Goal: Task Accomplishment & Management: Manage account settings

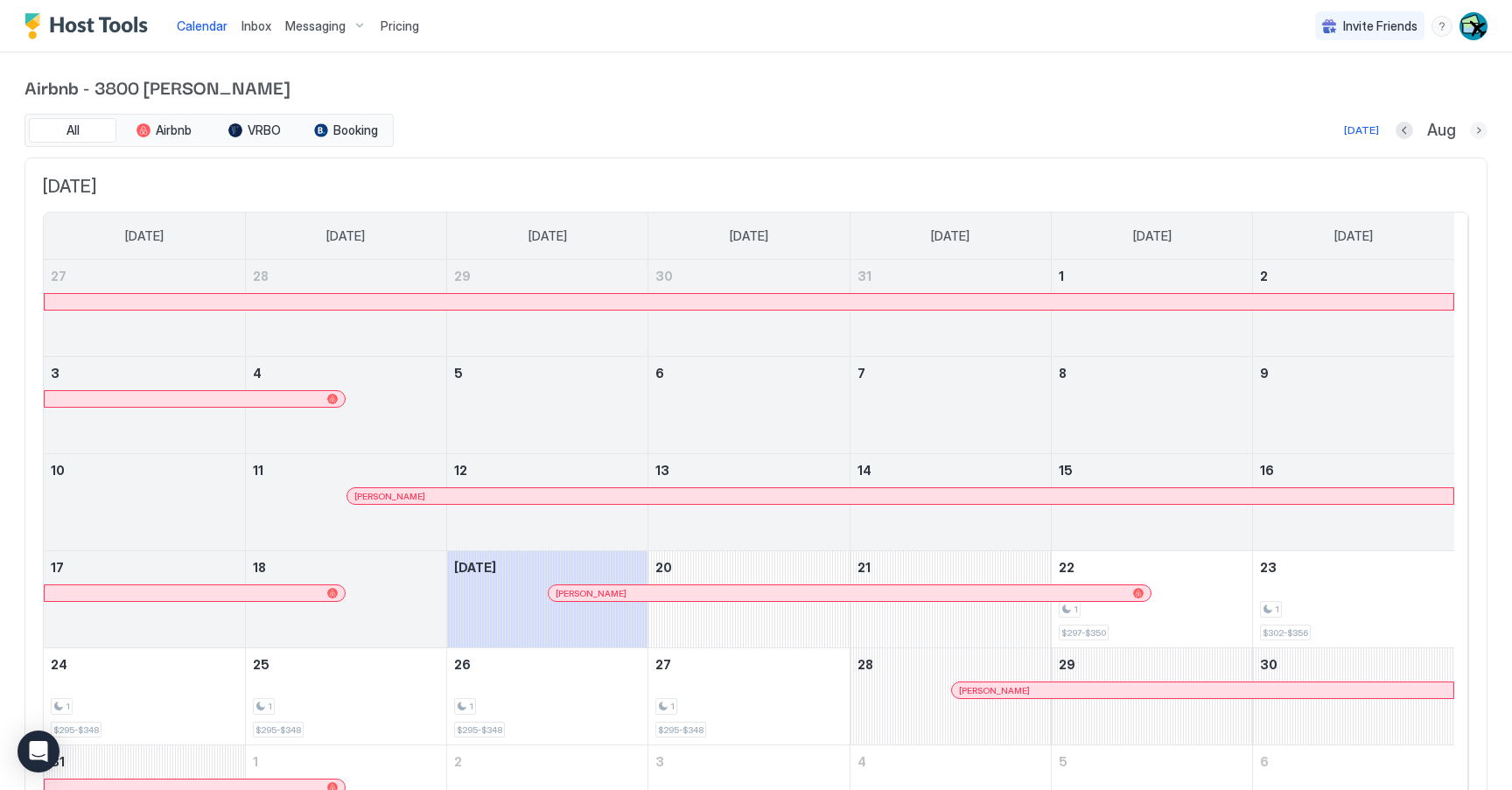
click at [1470, 124] on button "Next month" at bounding box center [1478, 130] width 18 height 18
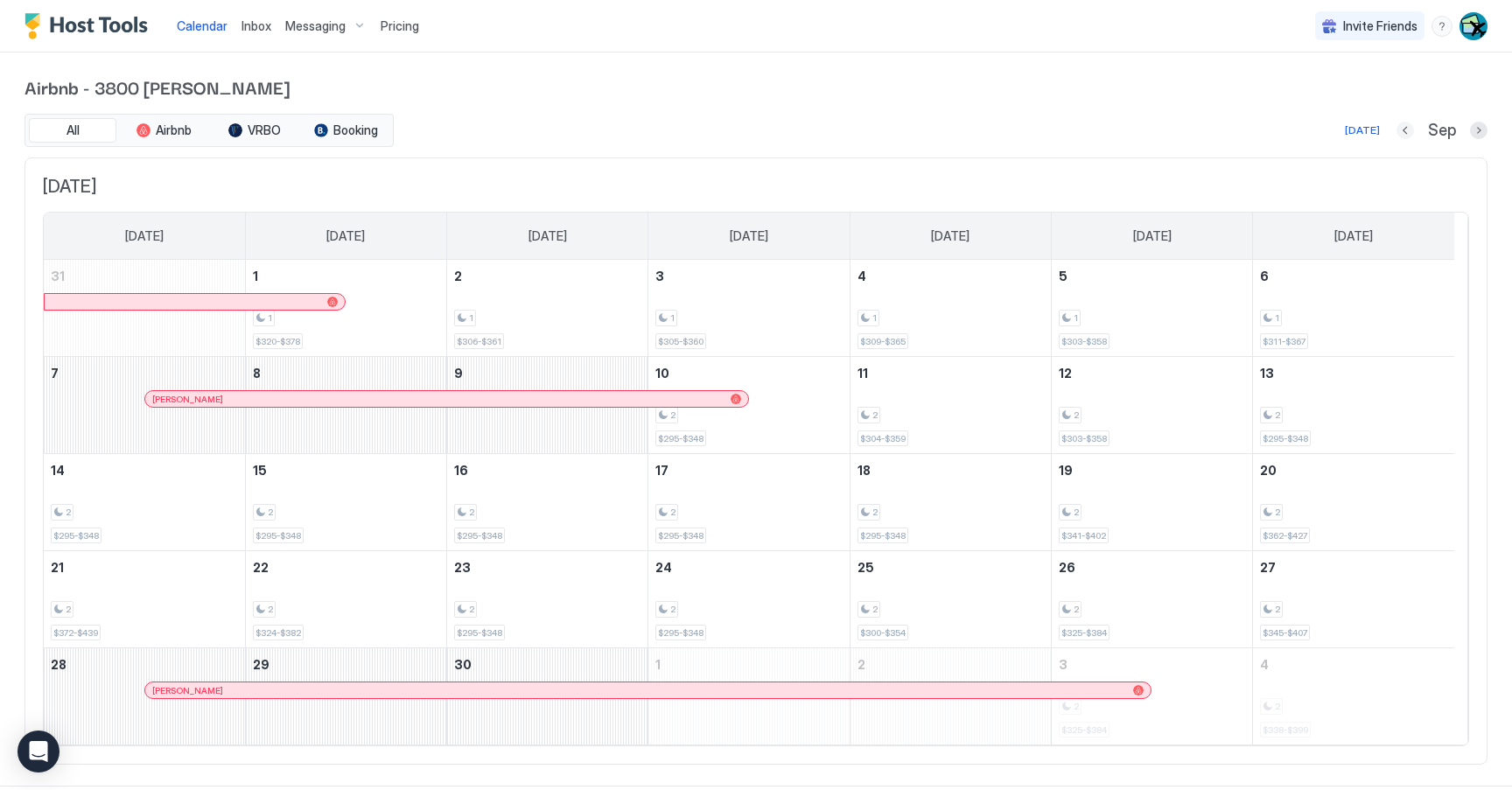
click at [1396, 129] on button "Previous month" at bounding box center [1405, 130] width 18 height 18
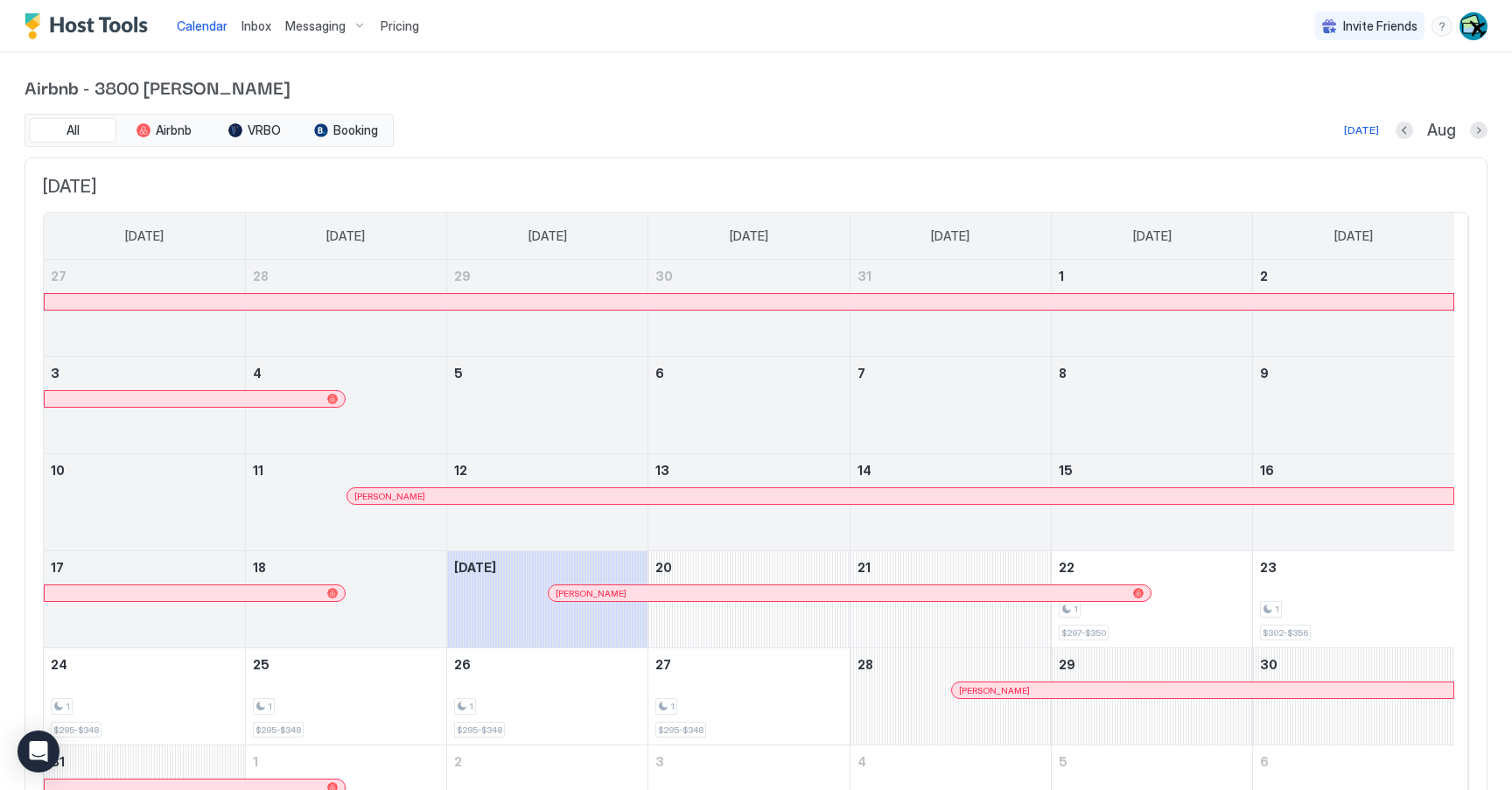
scroll to position [124, 0]
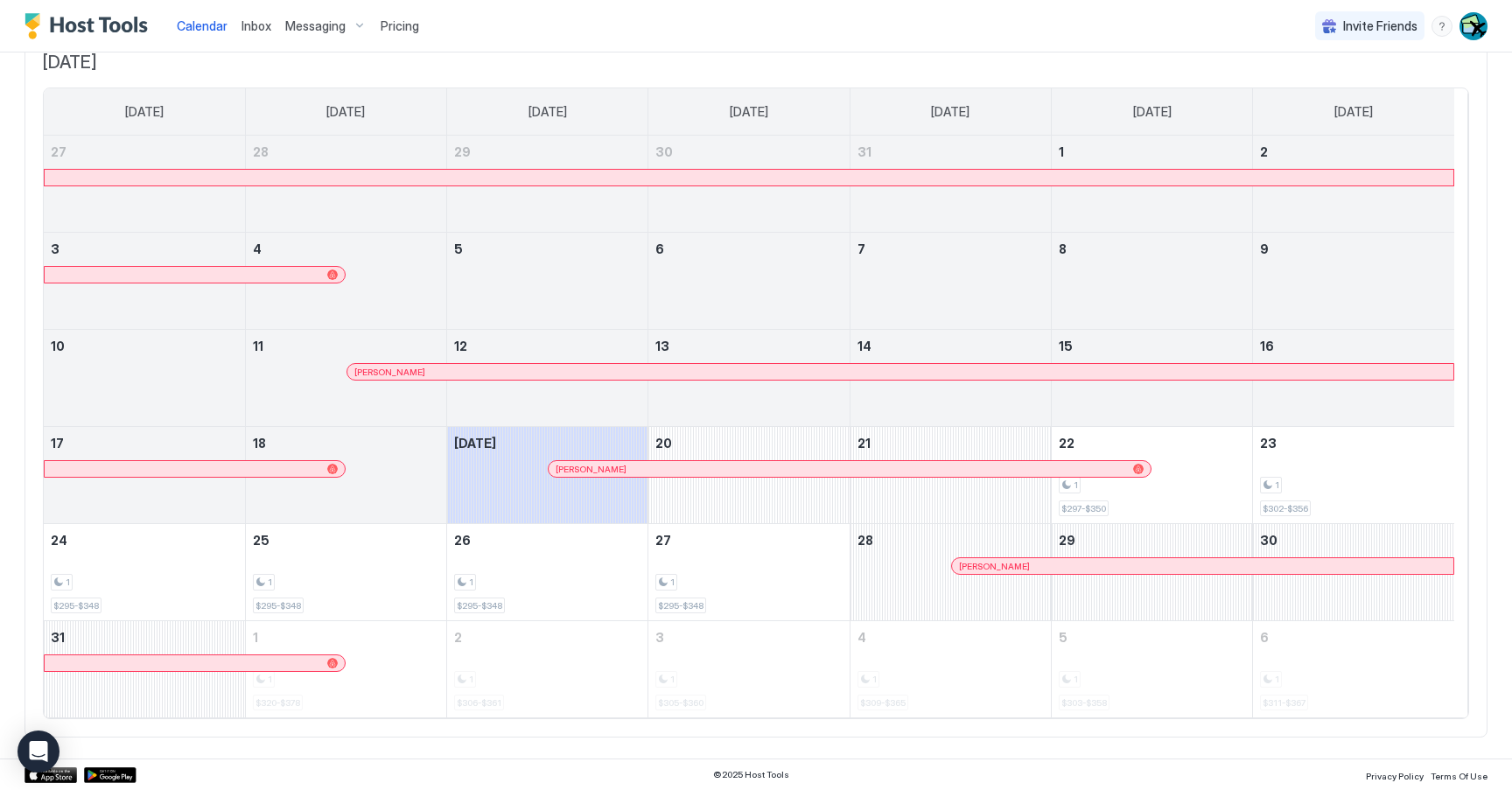
click at [394, 42] on button "Pricing" at bounding box center [400, 25] width 53 height 52
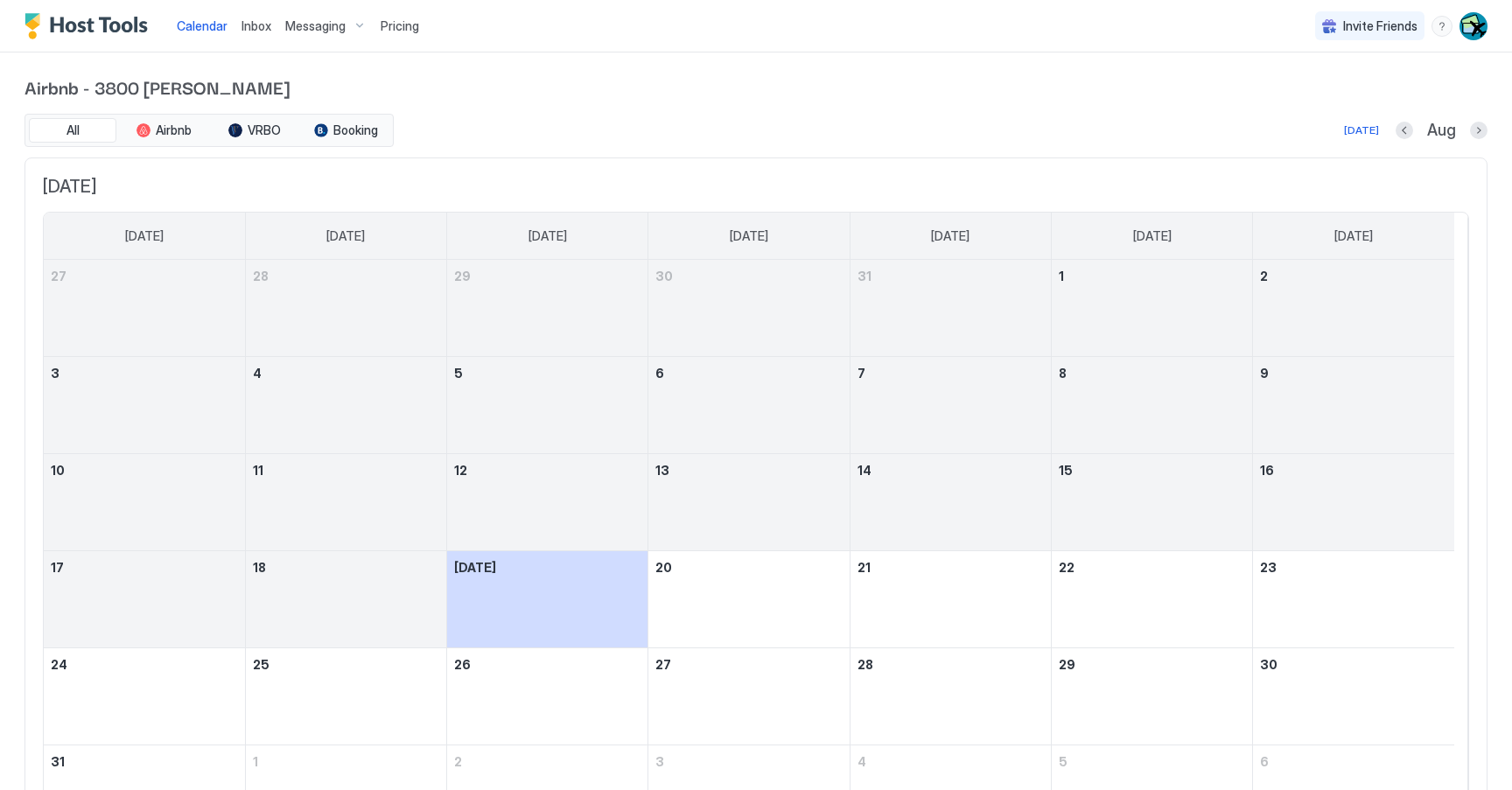
scroll to position [124, 0]
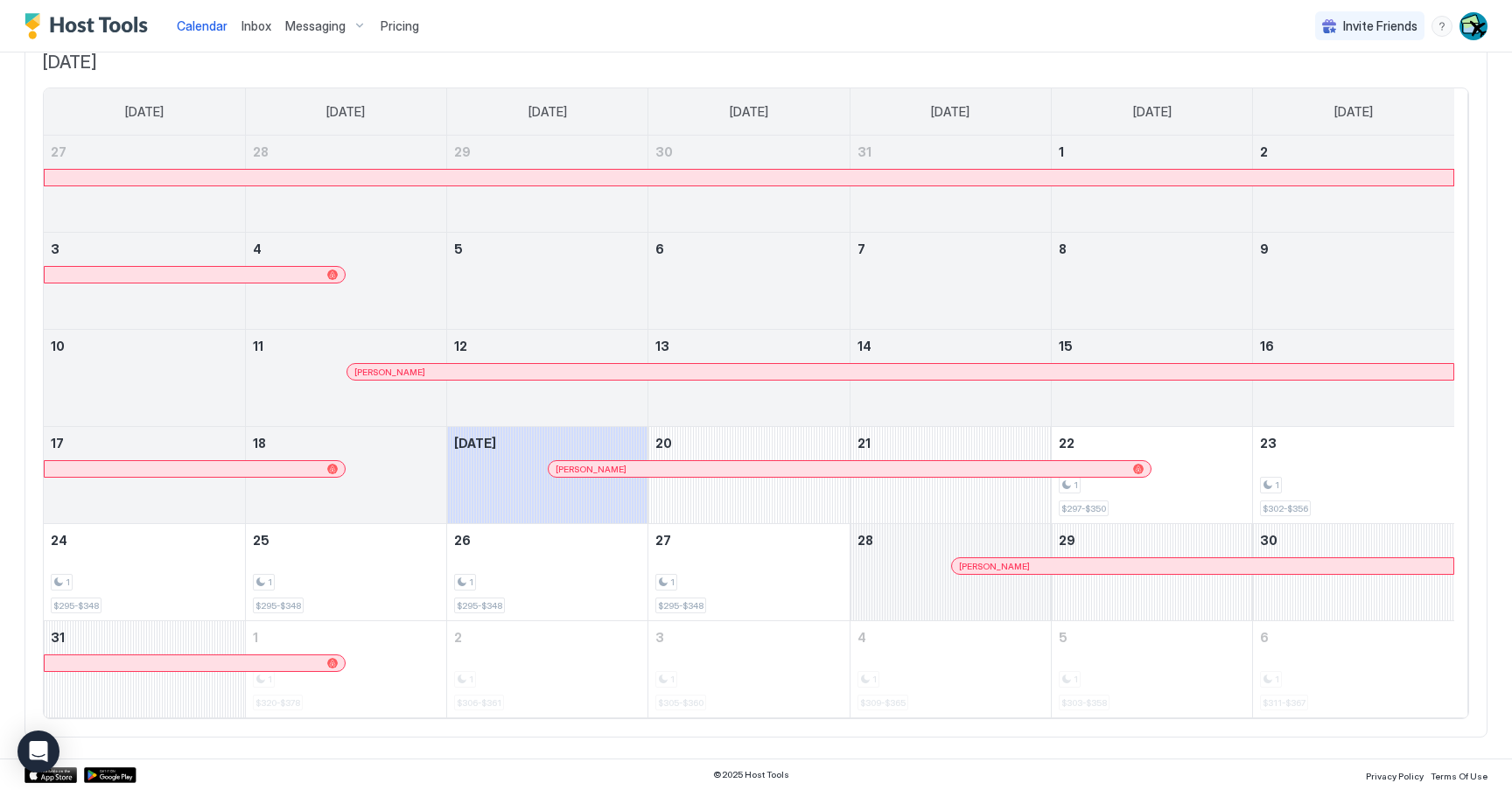
drag, startPoint x: 1182, startPoint y: 489, endPoint x: 899, endPoint y: 579, distance: 297.0
click at [899, 579] on tbody "27 28 29 30 31 1 2 3 4 5 6 7 8 9 10 11 Vince Fang 12 13 14 15 16 17 18 Today We…" at bounding box center [749, 426] width 1410 height 582
click at [1110, 515] on div "1 $297-$350" at bounding box center [1152, 474] width 186 height 82
drag, startPoint x: 1151, startPoint y: 474, endPoint x: 1142, endPoint y: 510, distance: 37.1
click at [1142, 510] on div "1 $297-$350" at bounding box center [1152, 474] width 186 height 82
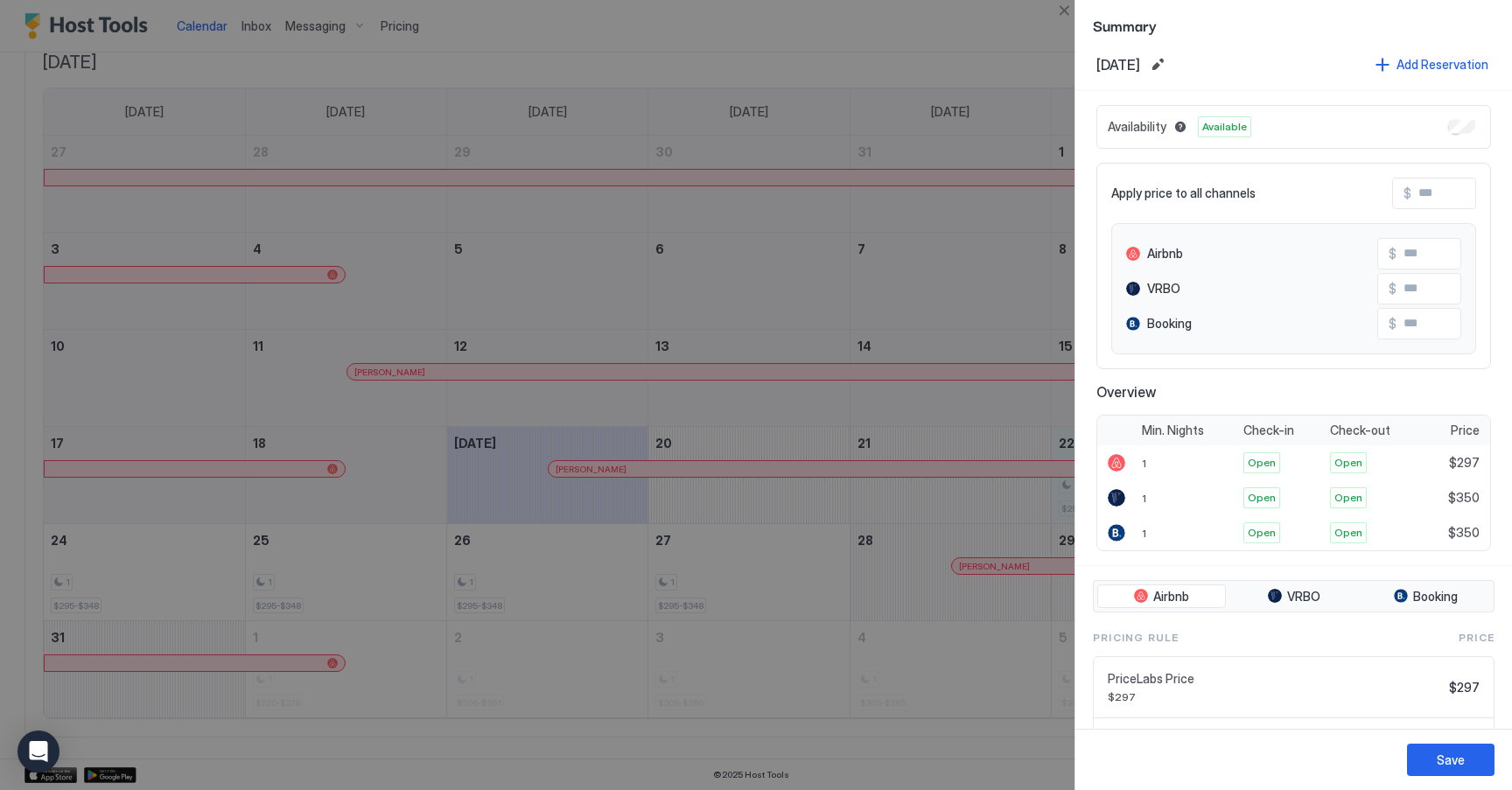
scroll to position [0, 0]
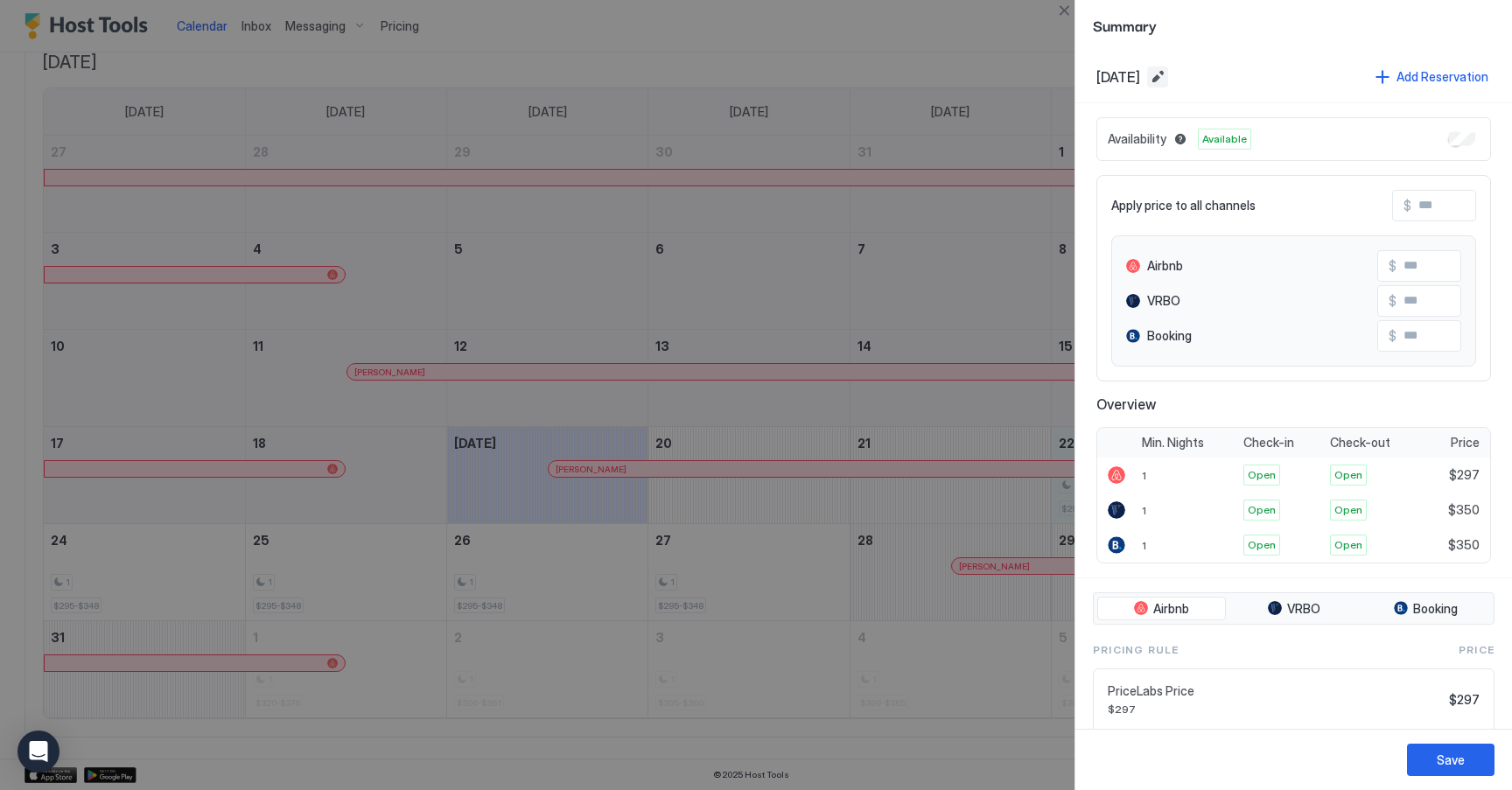
click at [1168, 78] on button "Edit date range" at bounding box center [1158, 77] width 21 height 21
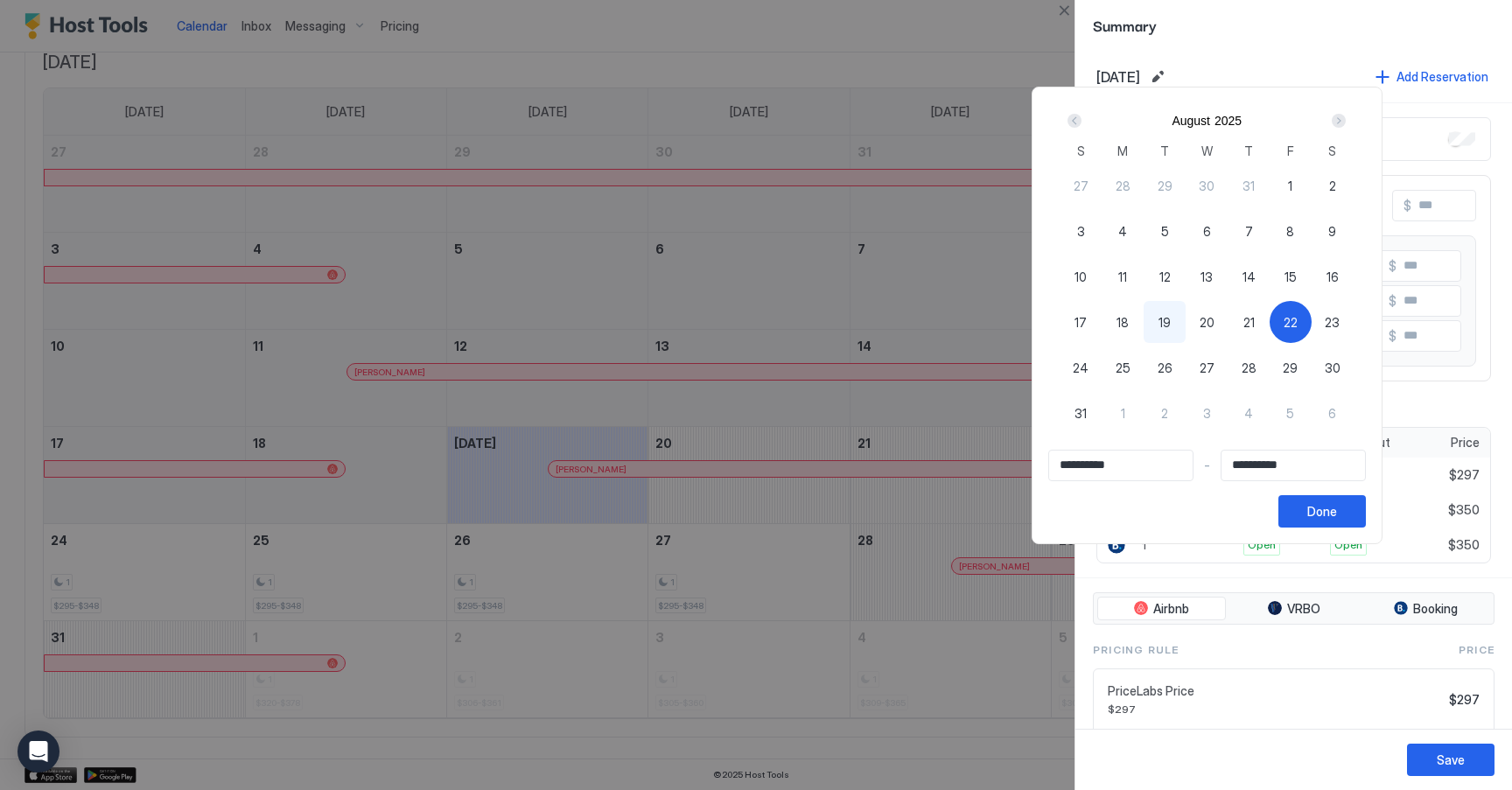
click at [1256, 371] on span "28" at bounding box center [1249, 368] width 15 height 19
type input "**********"
click at [1298, 316] on span "22" at bounding box center [1290, 323] width 14 height 19
type input "**********"
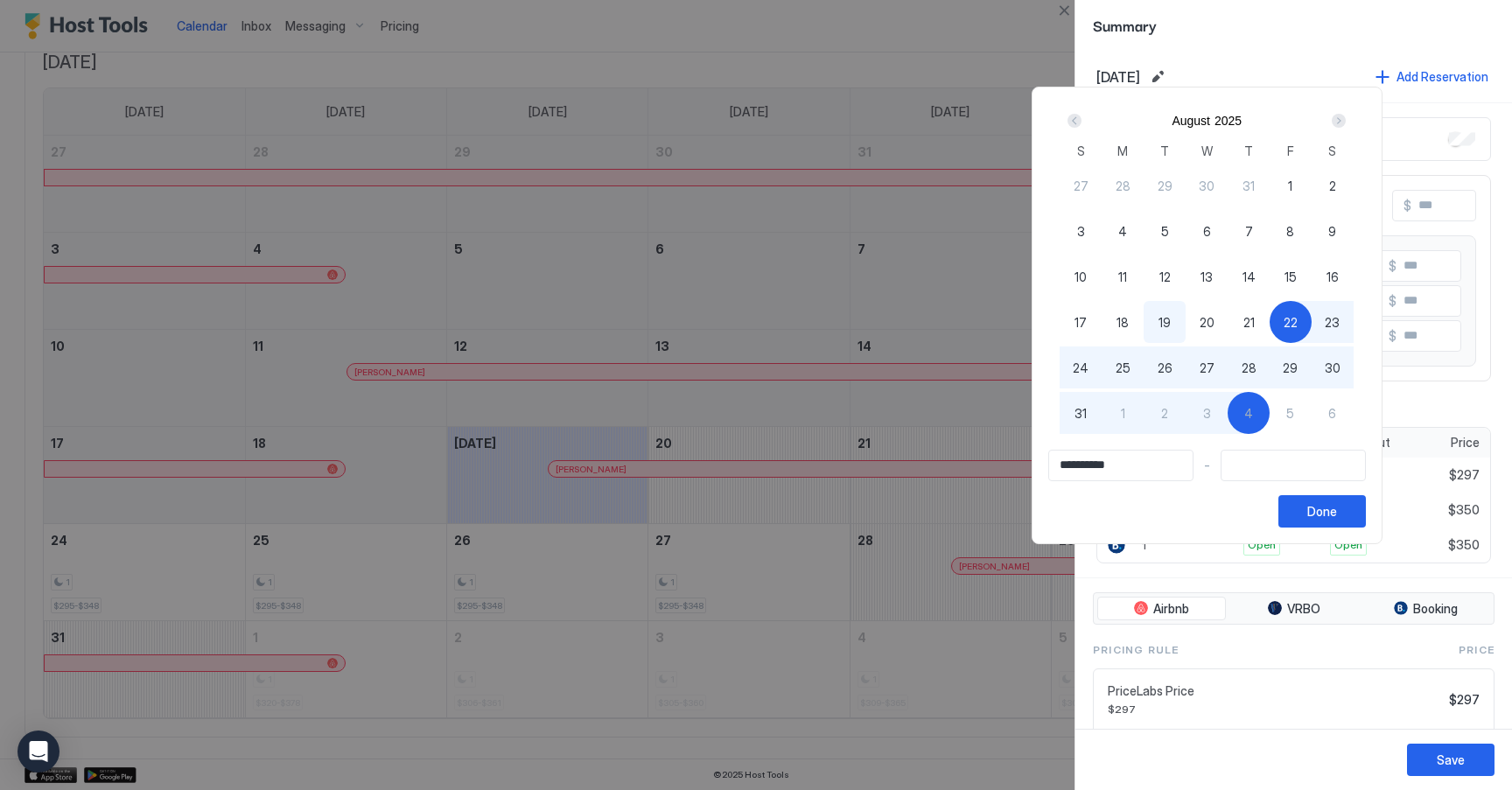
click at [1265, 466] on input "Input Field" at bounding box center [1293, 466] width 144 height 30
click at [1253, 365] on span "28" at bounding box center [1249, 368] width 15 height 19
type input "**********"
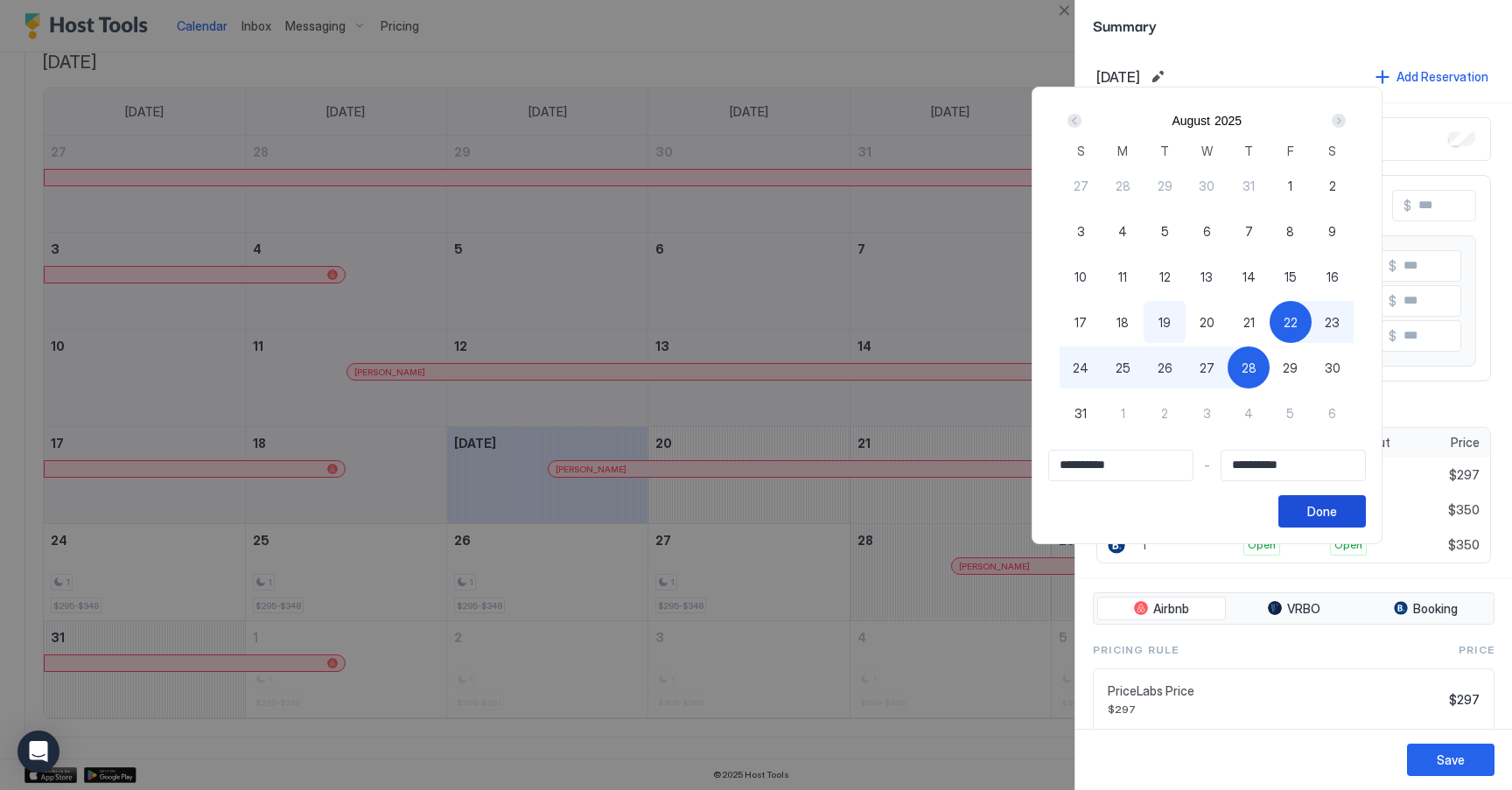
click at [1326, 516] on div "Done" at bounding box center [1322, 512] width 30 height 19
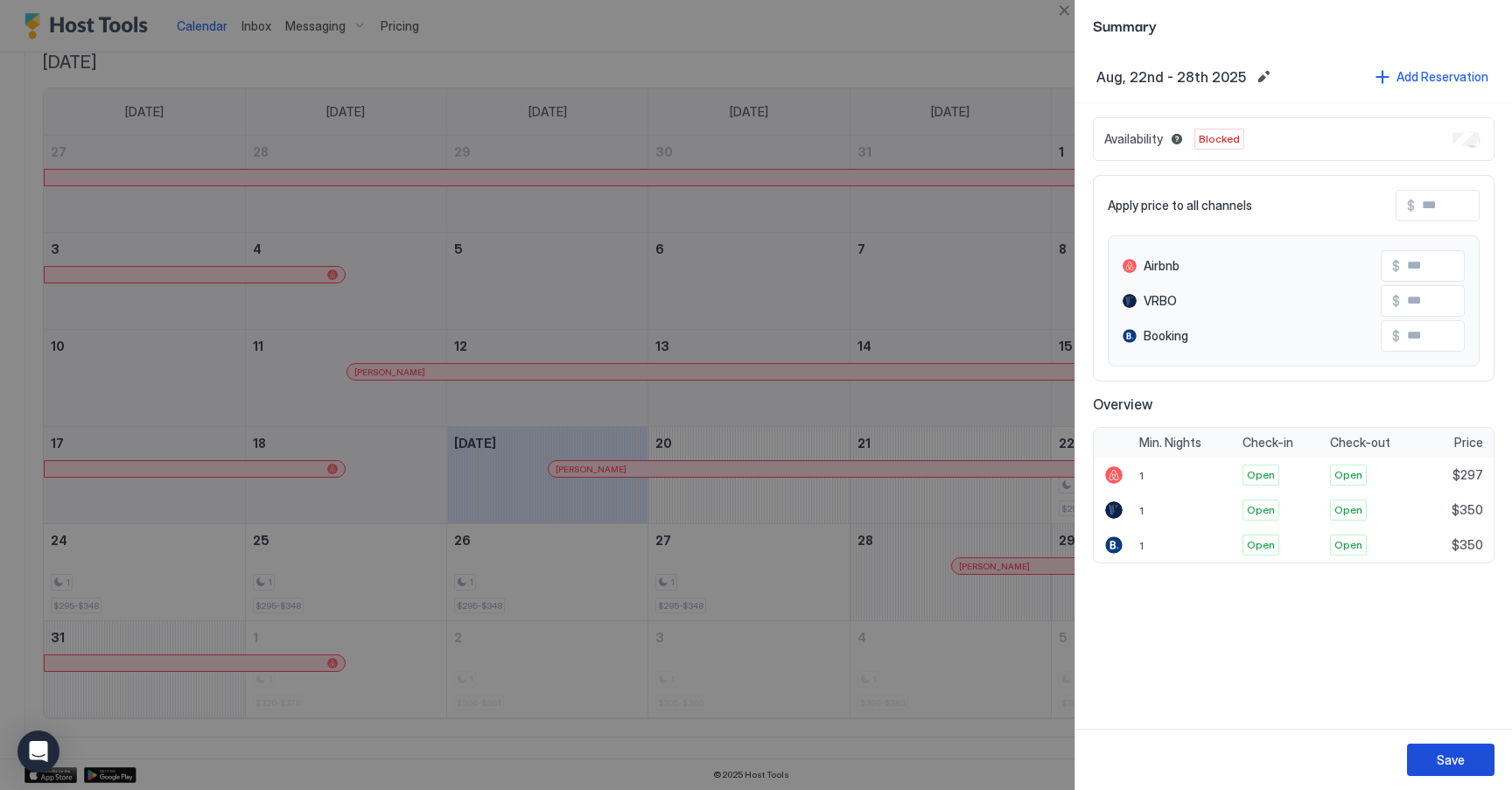
click at [1447, 766] on div "Save" at bounding box center [1451, 760] width 28 height 19
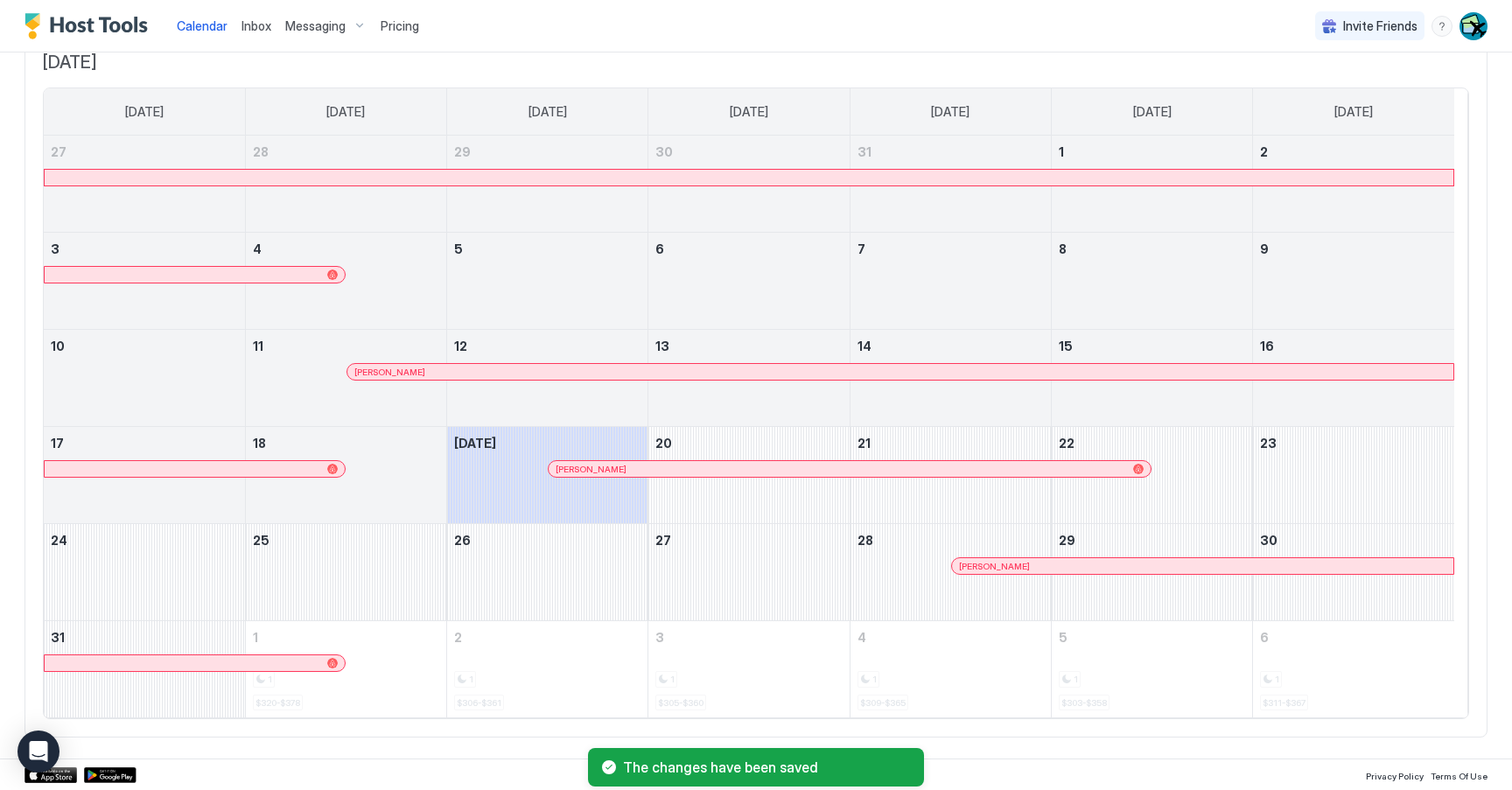
click at [1096, 55] on span "[DATE]" at bounding box center [756, 62] width 1426 height 22
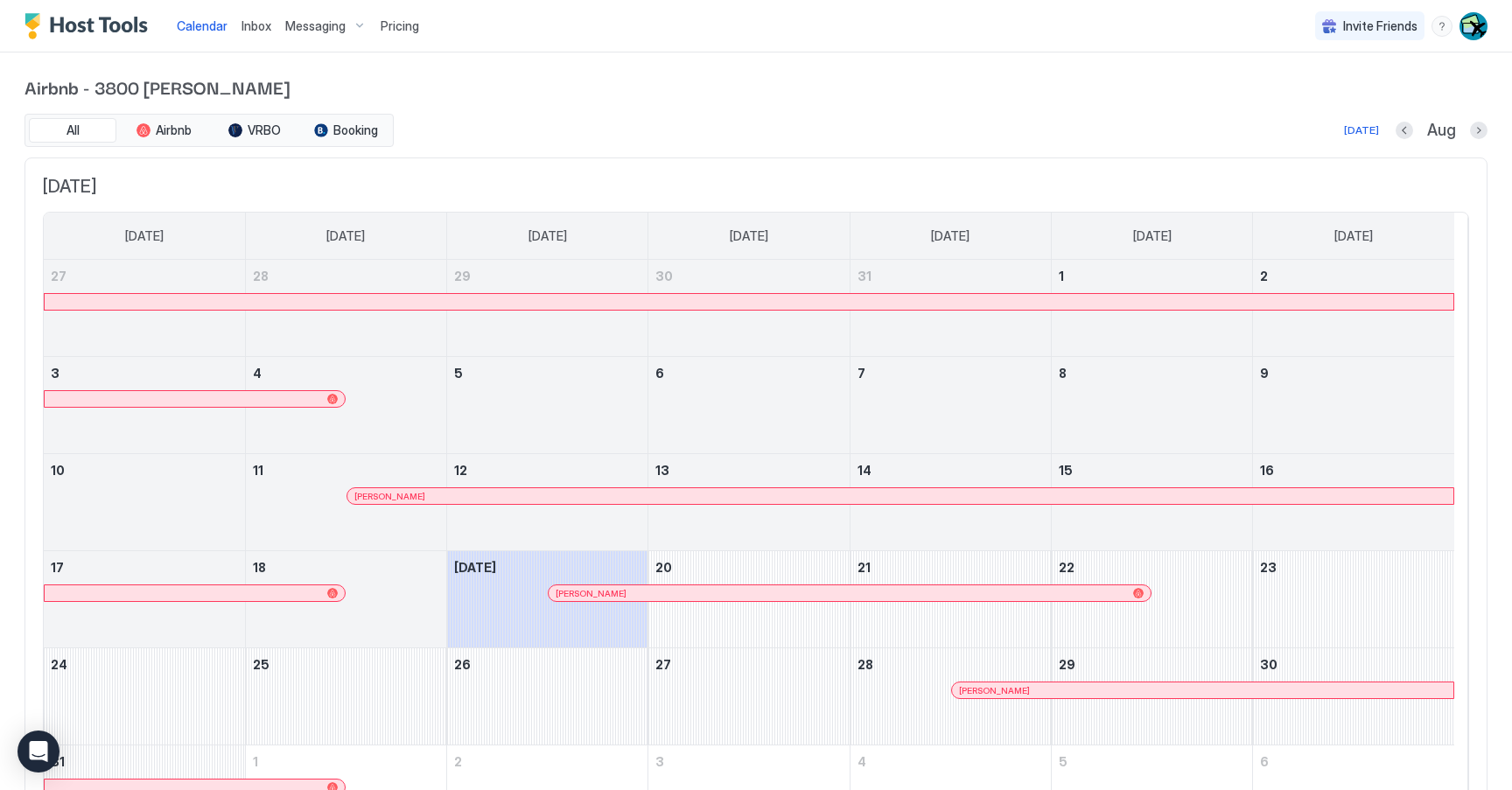
click at [1470, 137] on div at bounding box center [1478, 130] width 18 height 18
click at [1470, 131] on button "Next month" at bounding box center [1478, 130] width 18 height 18
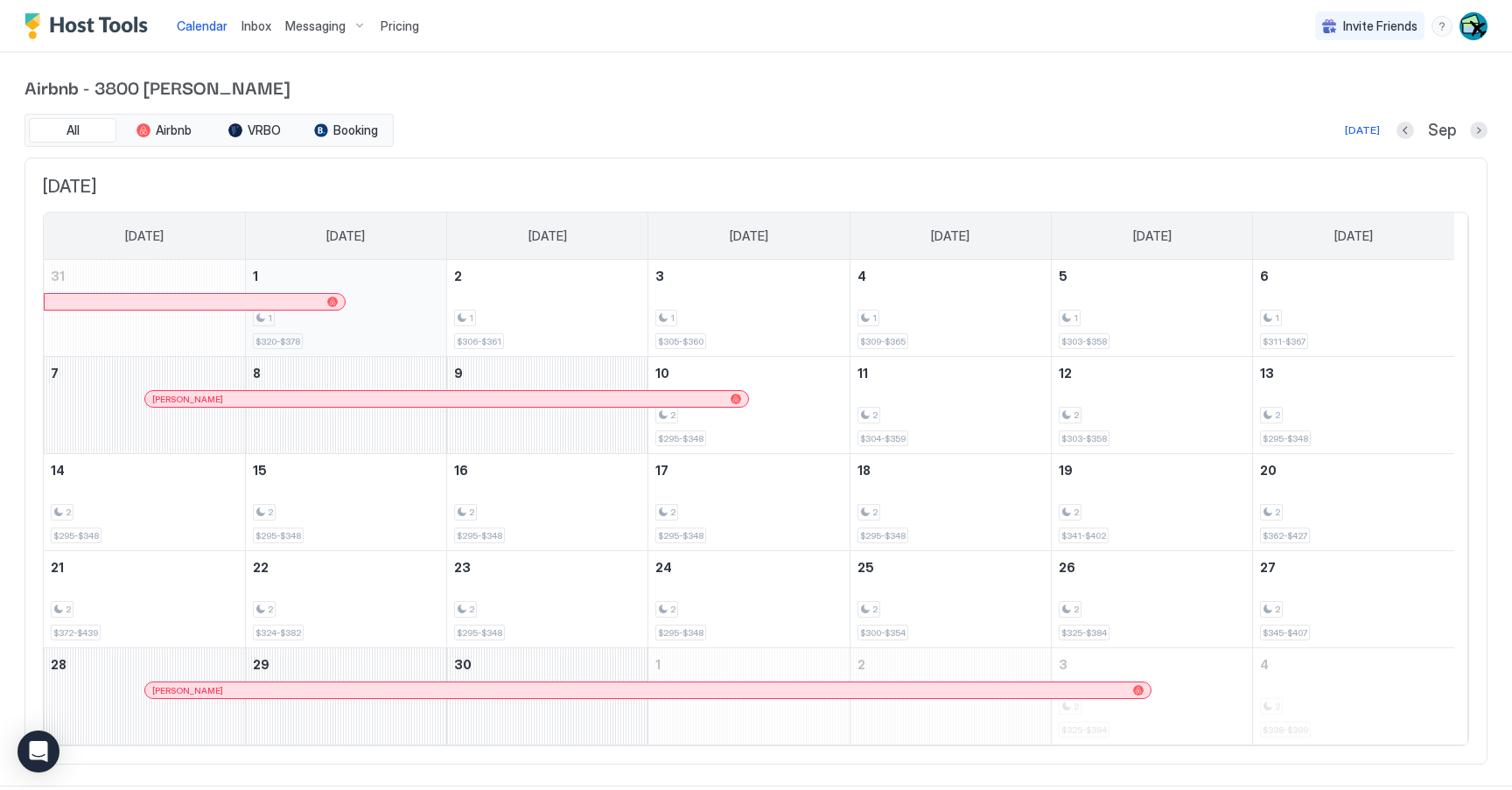
click at [402, 311] on div "1" at bounding box center [346, 318] width 186 height 17
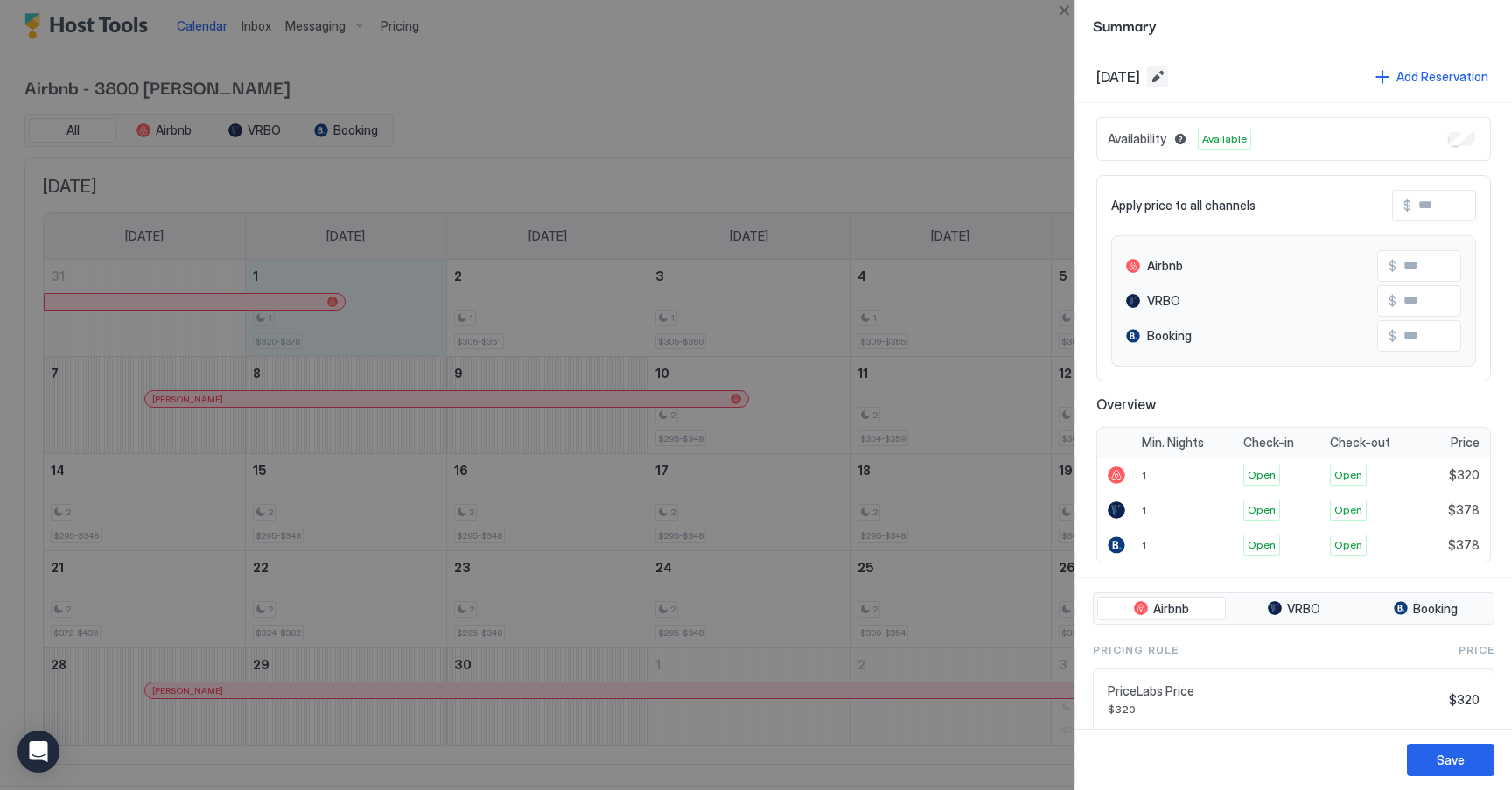
click at [1168, 73] on button "Edit date range" at bounding box center [1158, 77] width 21 height 21
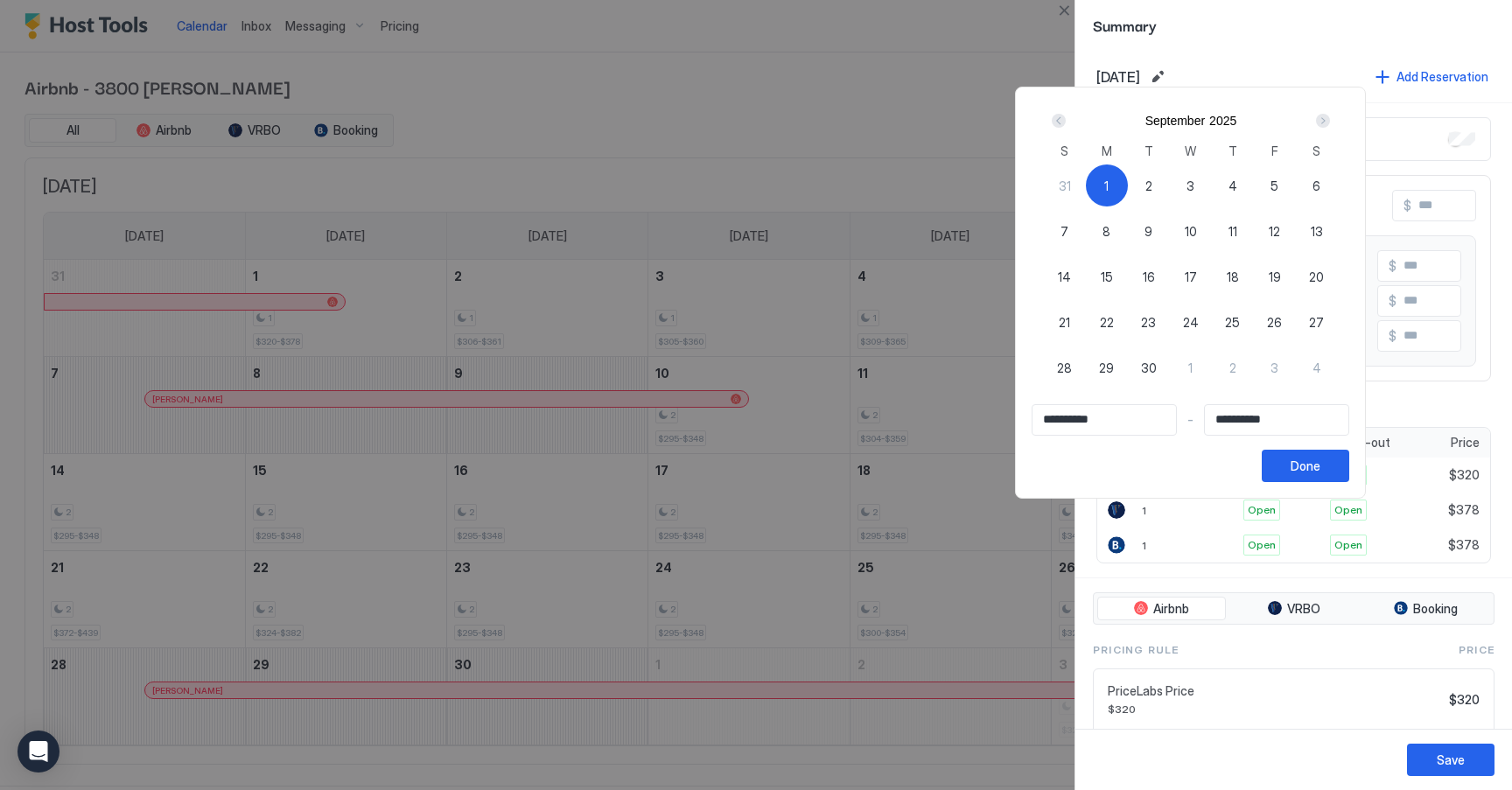
click at [1109, 190] on span "1" at bounding box center [1106, 186] width 5 height 19
click at [1119, 182] on div "1" at bounding box center [1107, 185] width 42 height 42
type input "**********"
click at [1079, 220] on div "7" at bounding box center [1064, 230] width 42 height 42
type input "**********"
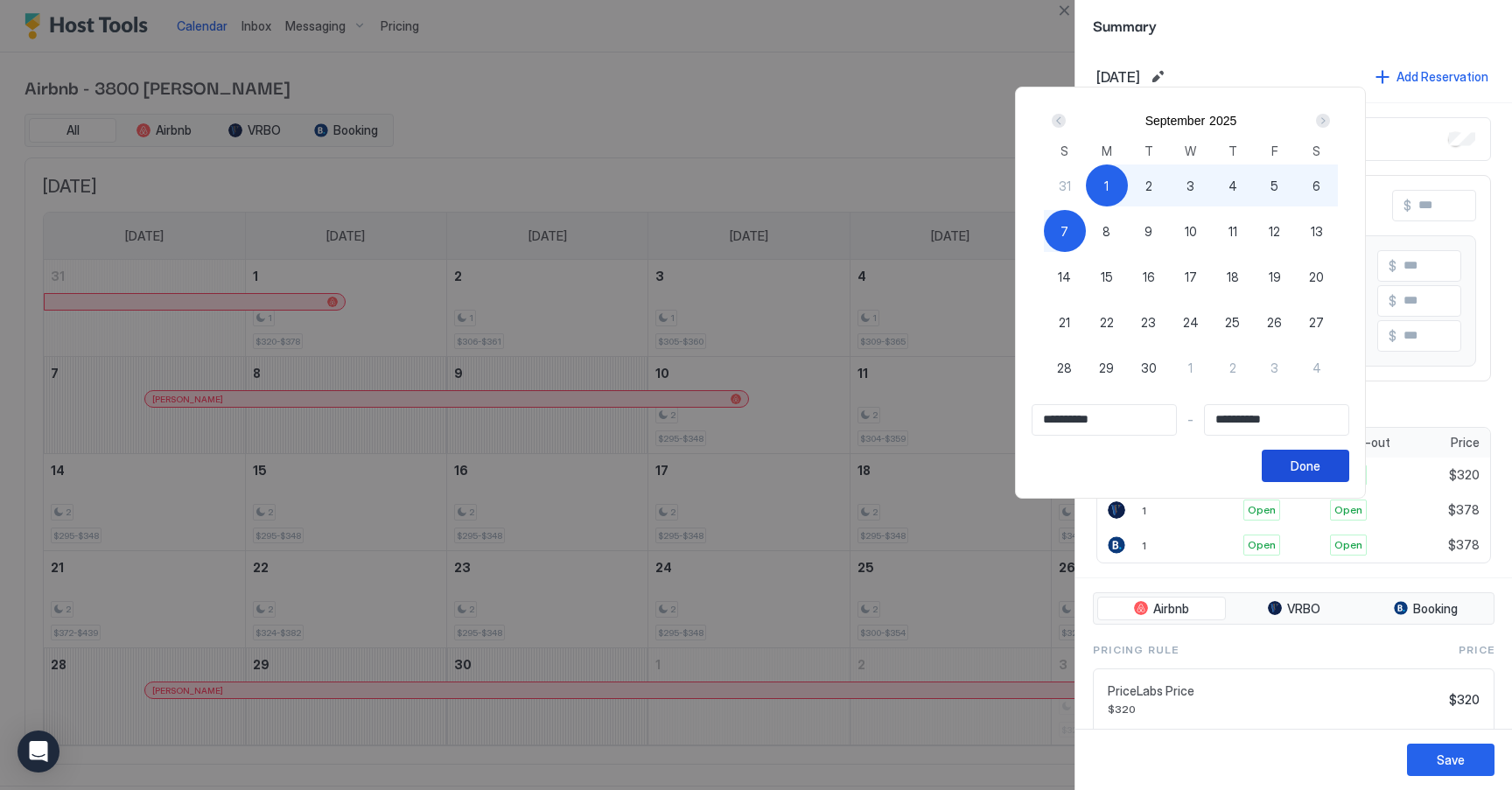
click at [1320, 468] on div "Done" at bounding box center [1305, 466] width 30 height 19
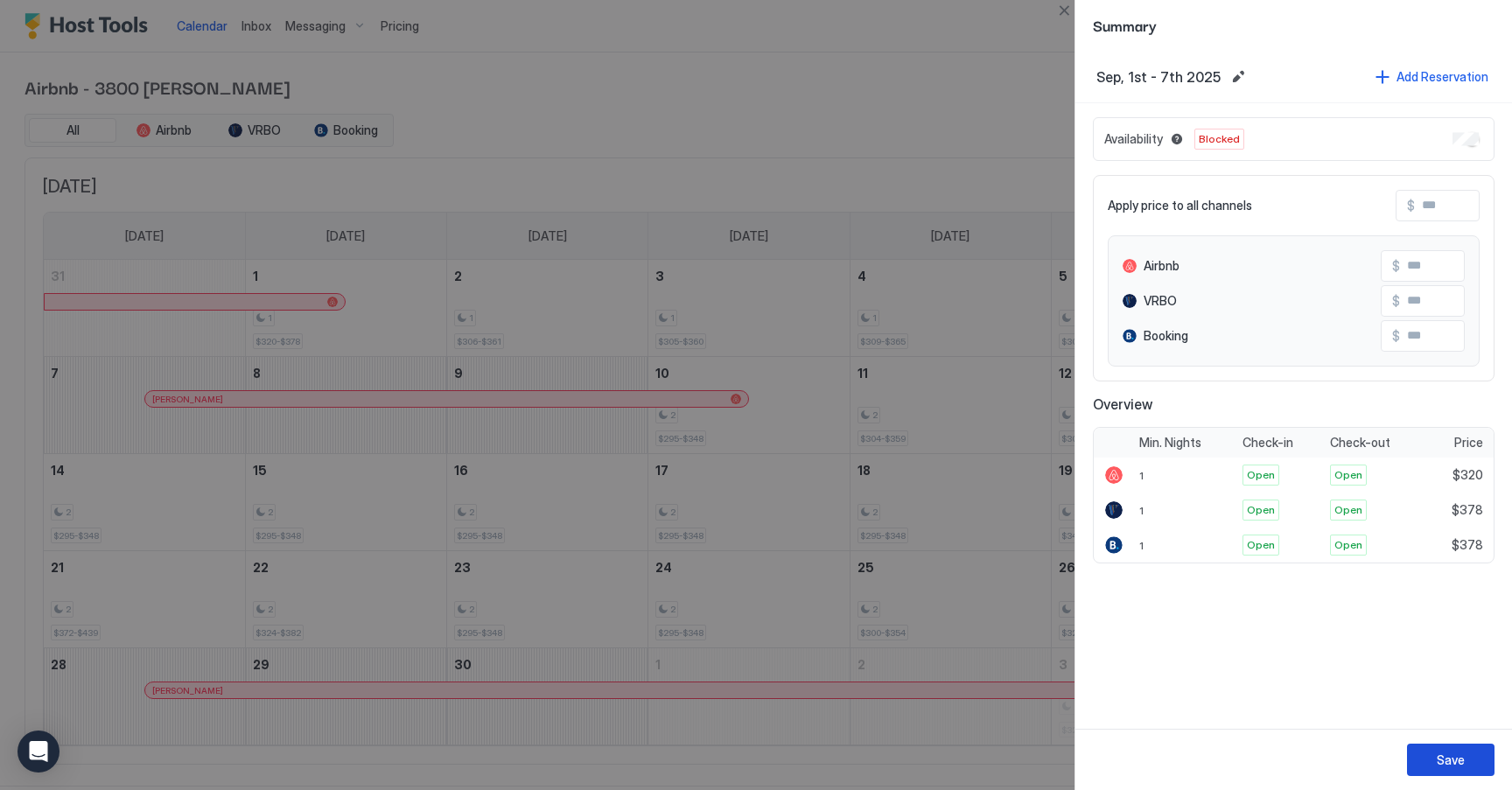
click at [1451, 759] on div "Save" at bounding box center [1451, 760] width 28 height 19
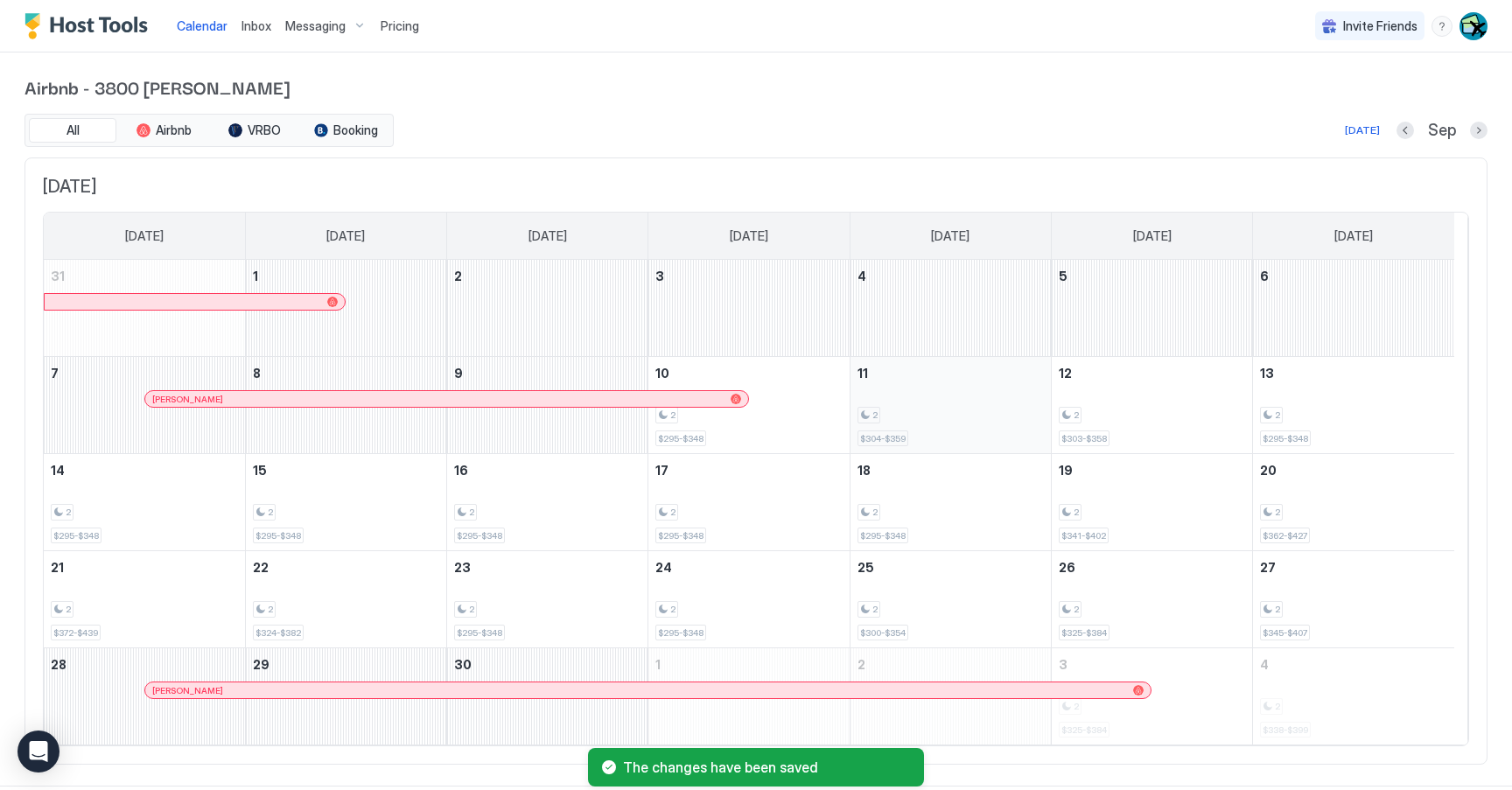
click at [908, 396] on div "2 $304-$359" at bounding box center [951, 404] width 186 height 82
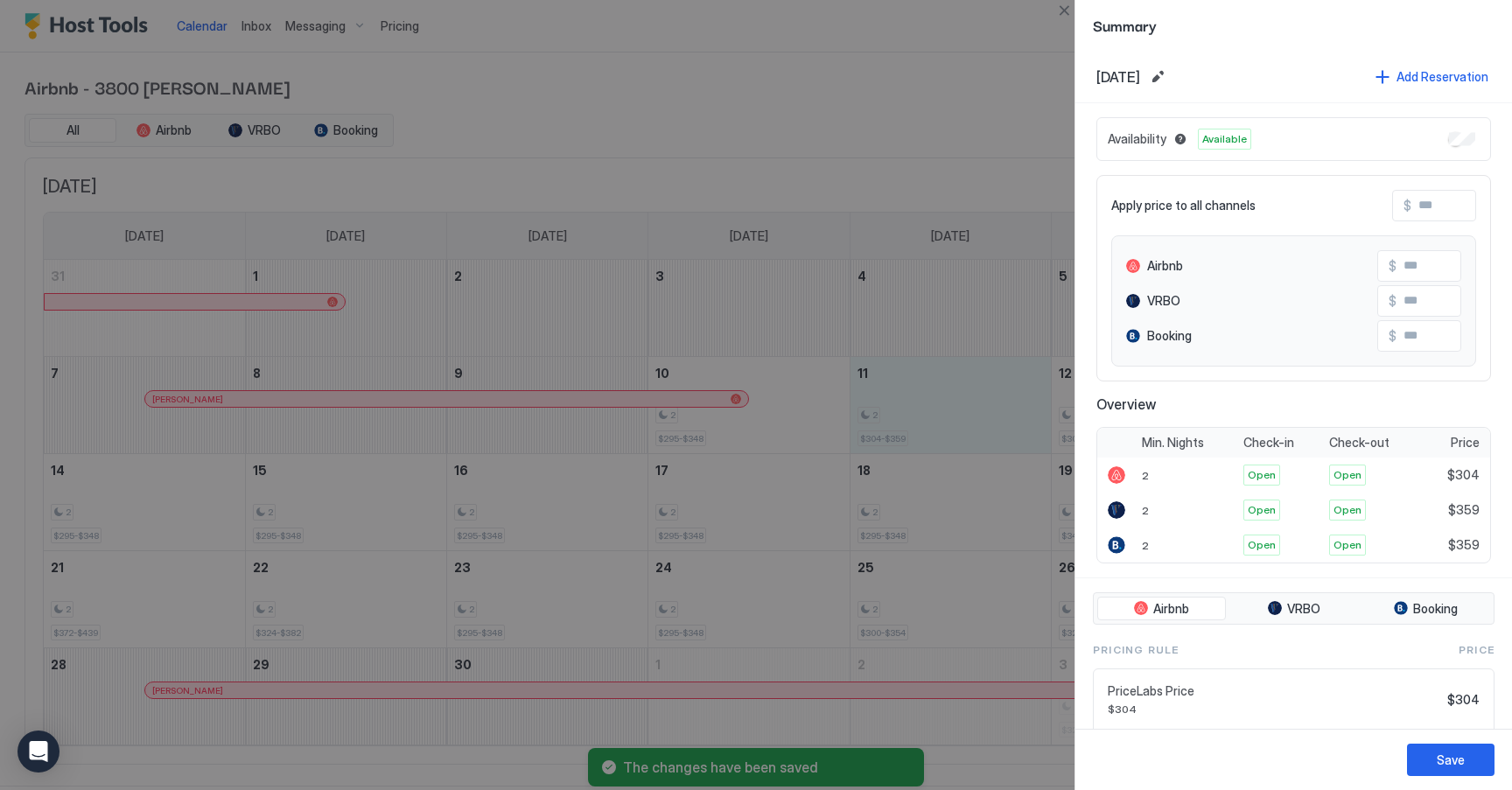
click at [1168, 78] on button "Edit date range" at bounding box center [1158, 77] width 21 height 21
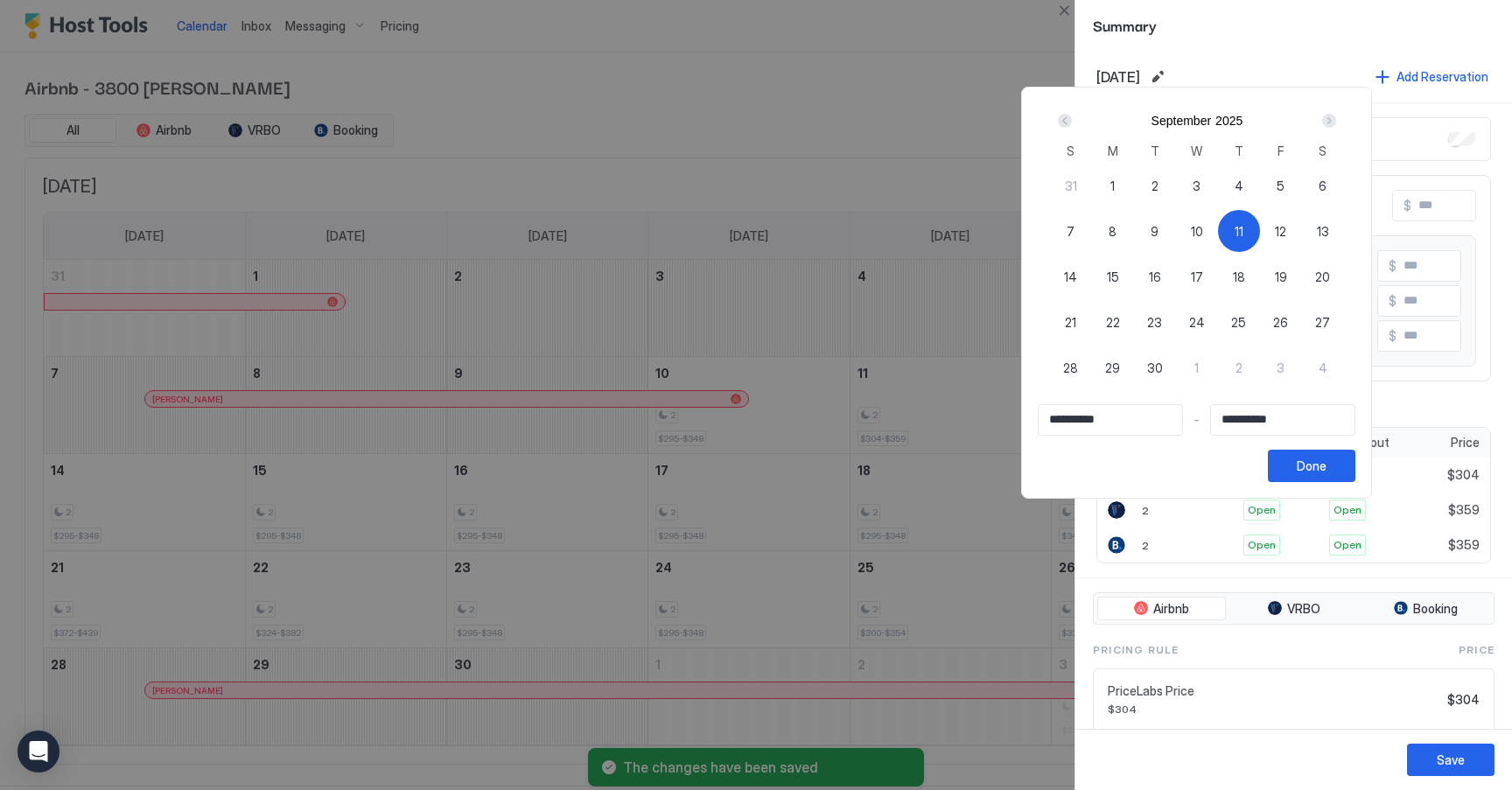
click at [1286, 321] on span "26" at bounding box center [1281, 323] width 15 height 19
type input "**********"
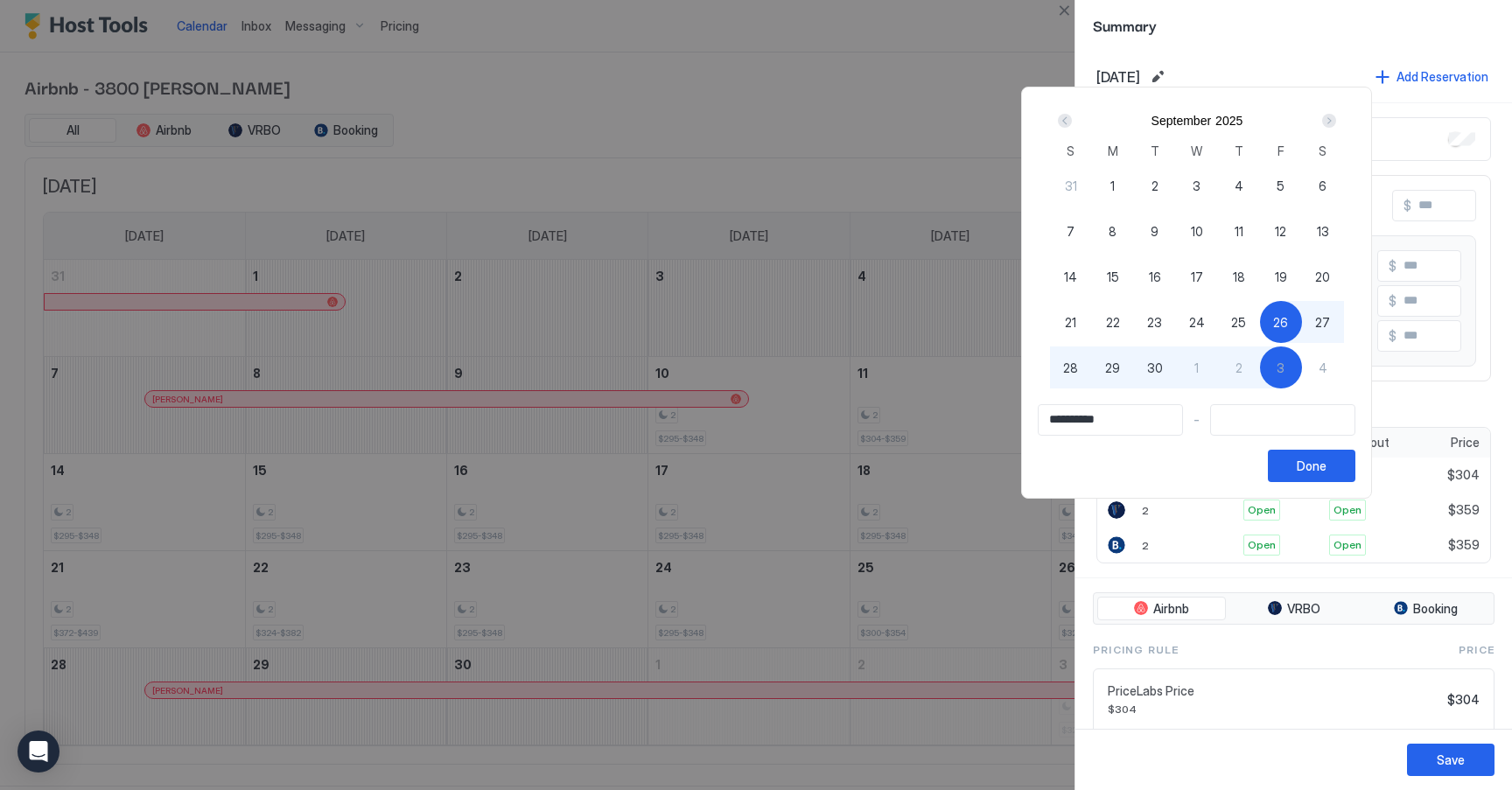
click at [1237, 230] on div "11" at bounding box center [1238, 230] width 42 height 42
type input "**********"
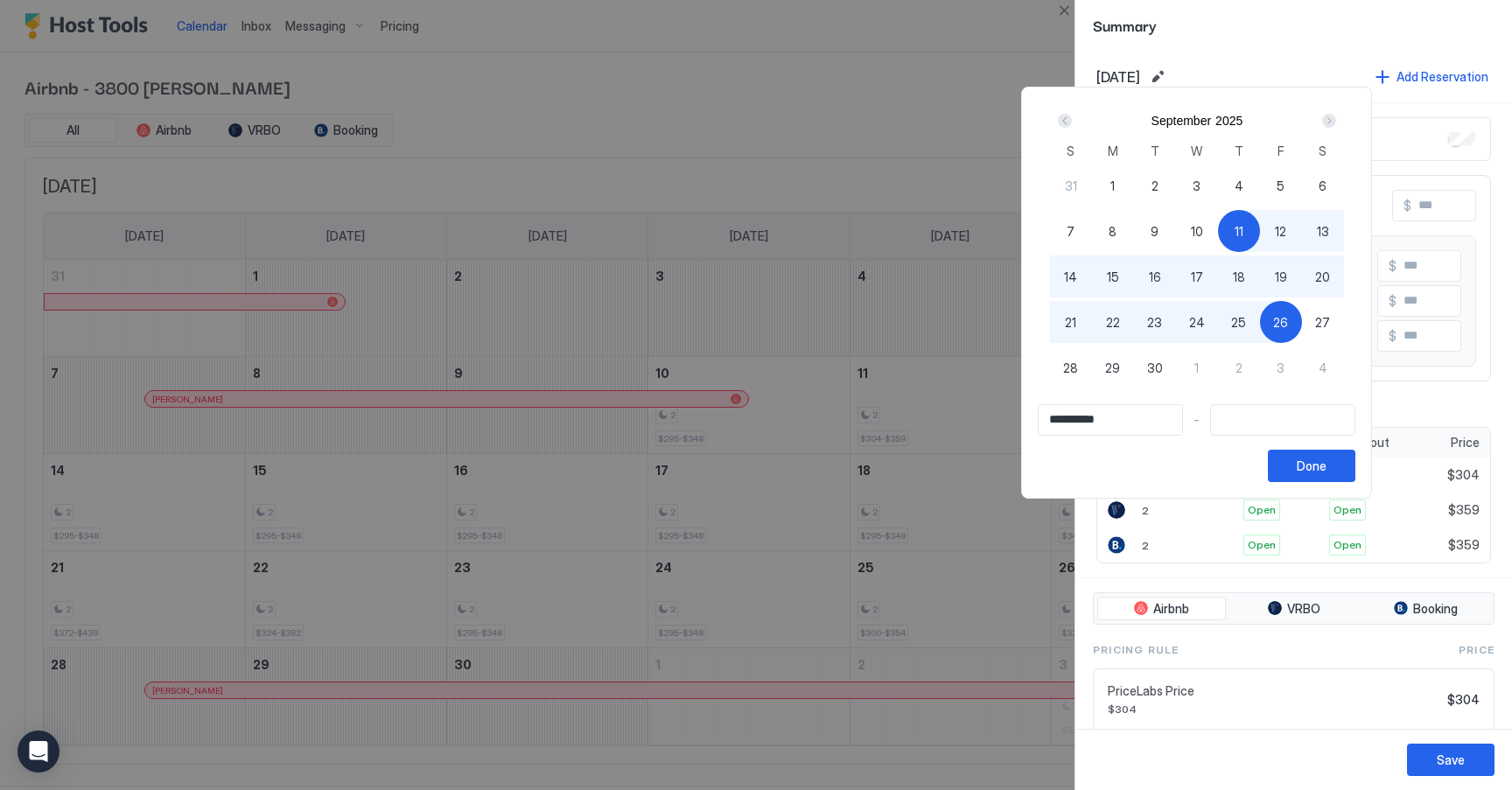
click at [1284, 322] on span "26" at bounding box center [1281, 323] width 15 height 19
type input "**********"
click at [1322, 470] on div "Done" at bounding box center [1312, 466] width 30 height 19
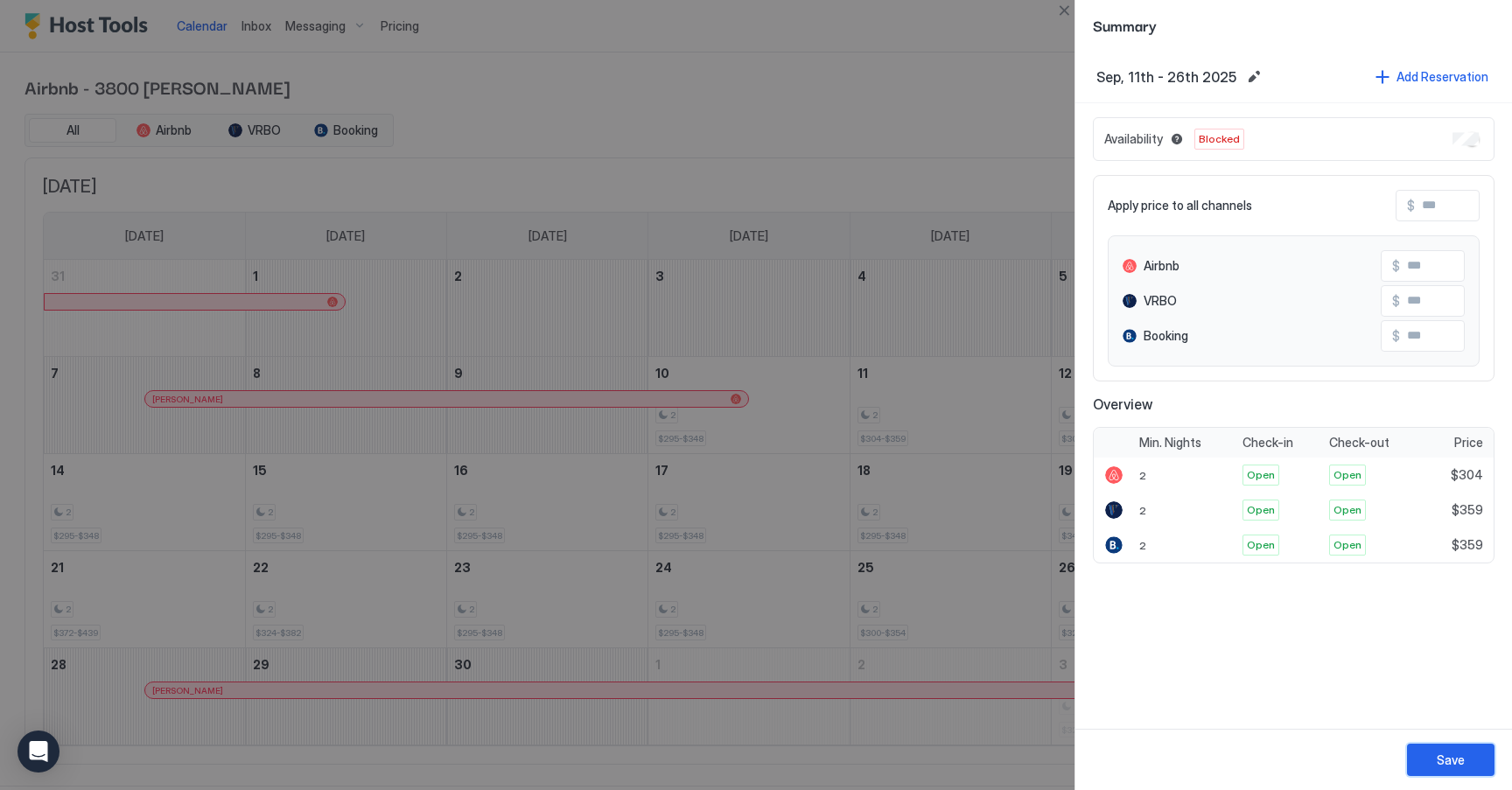
click at [1440, 765] on div "Save" at bounding box center [1451, 760] width 28 height 19
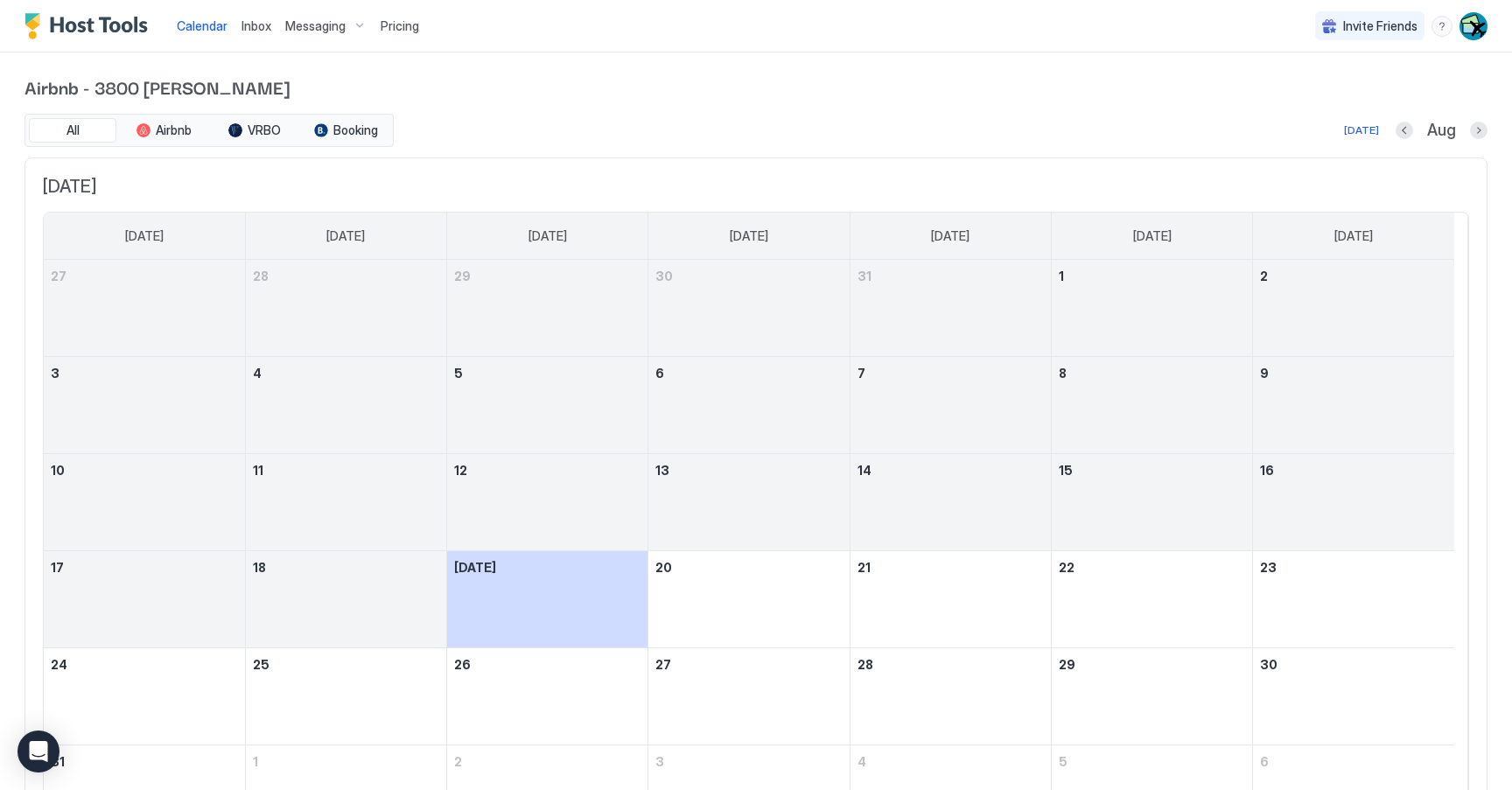
click at [755, 79] on span "Airbnb - 3800 [PERSON_NAME]" at bounding box center [756, 87] width 1463 height 26
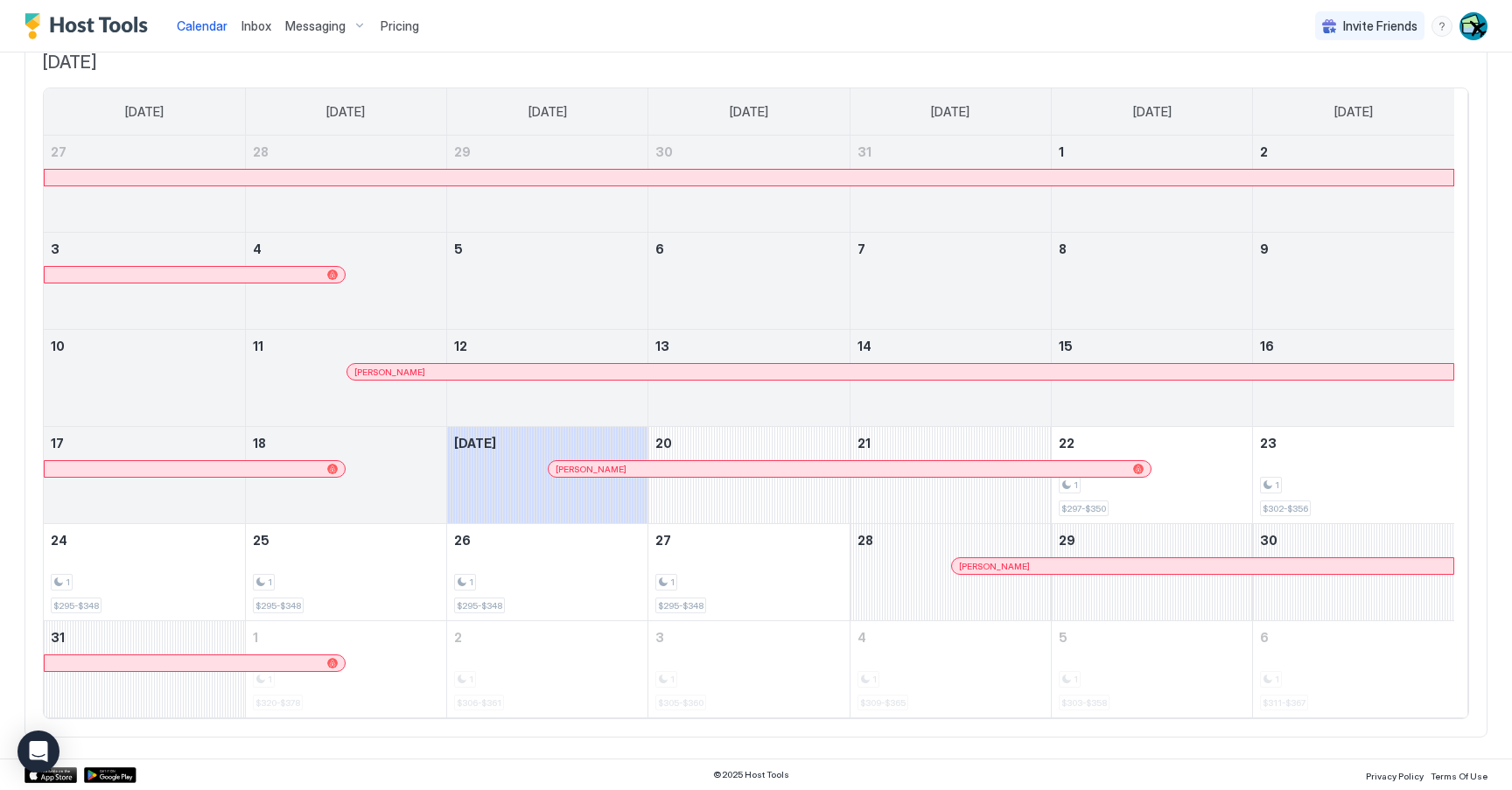
scroll to position [84, 0]
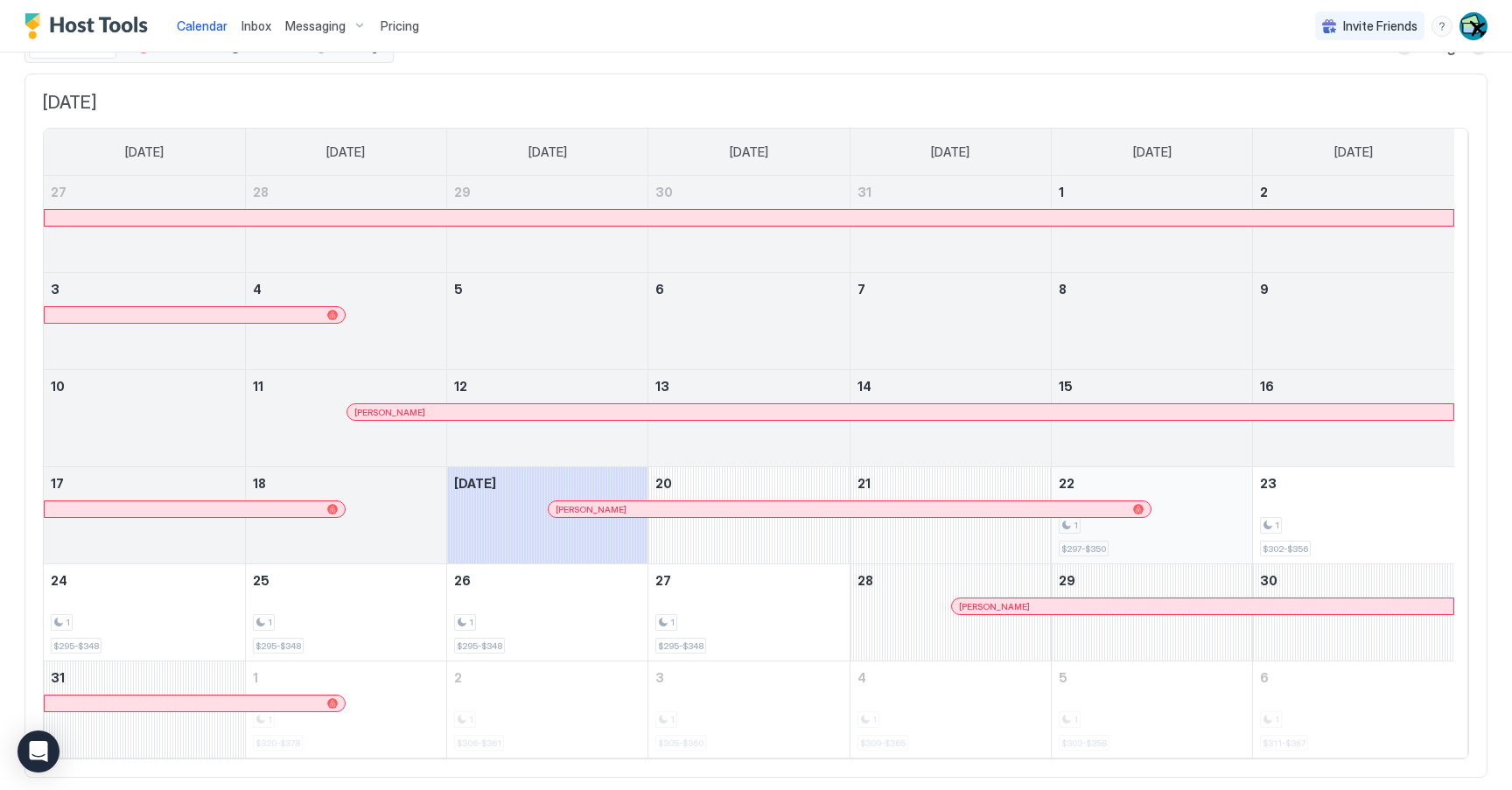
click at [1188, 527] on div "1" at bounding box center [1152, 526] width 186 height 17
click at [1328, 524] on div "1" at bounding box center [1353, 526] width 187 height 17
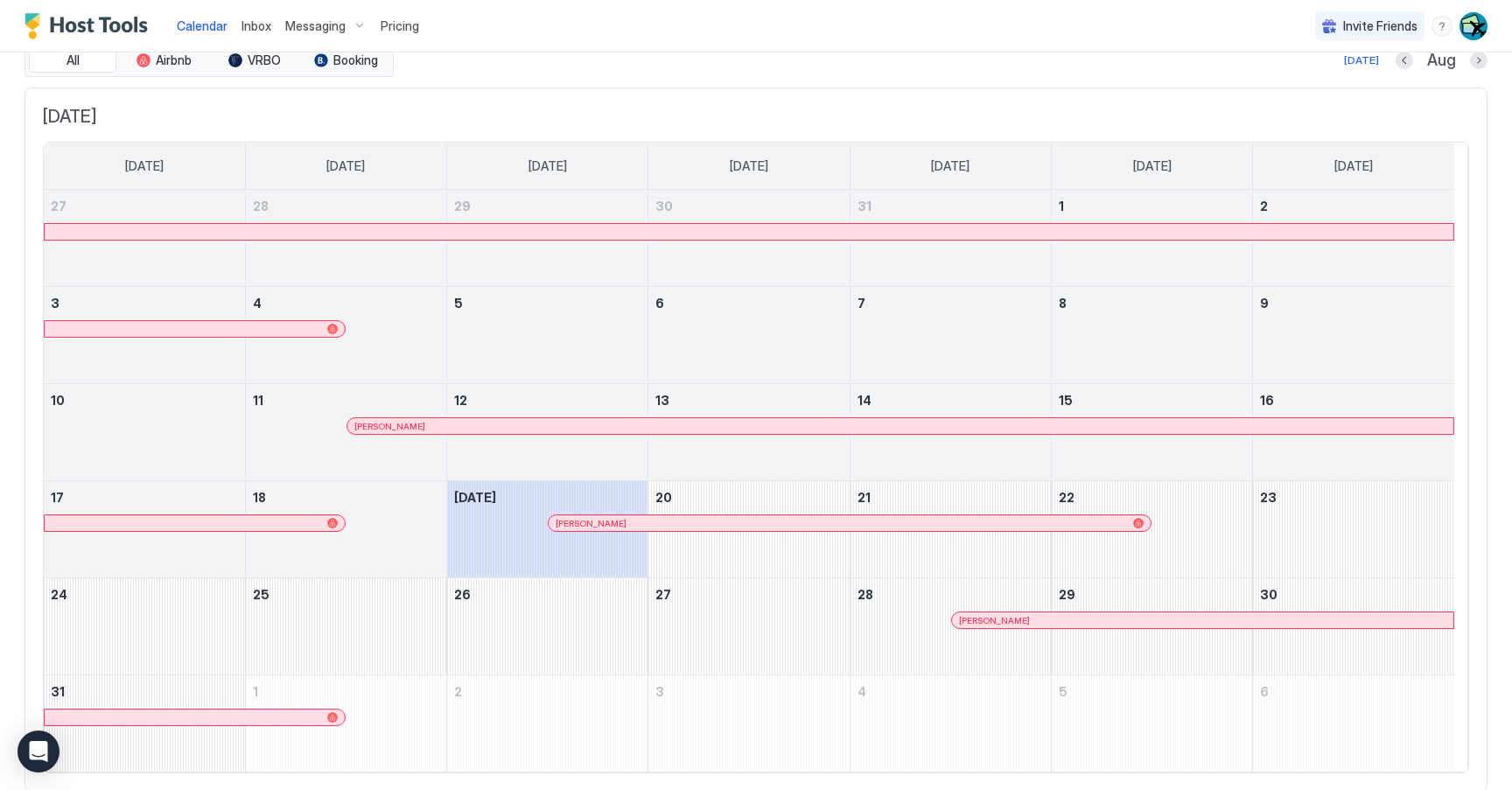
scroll to position [106, 0]
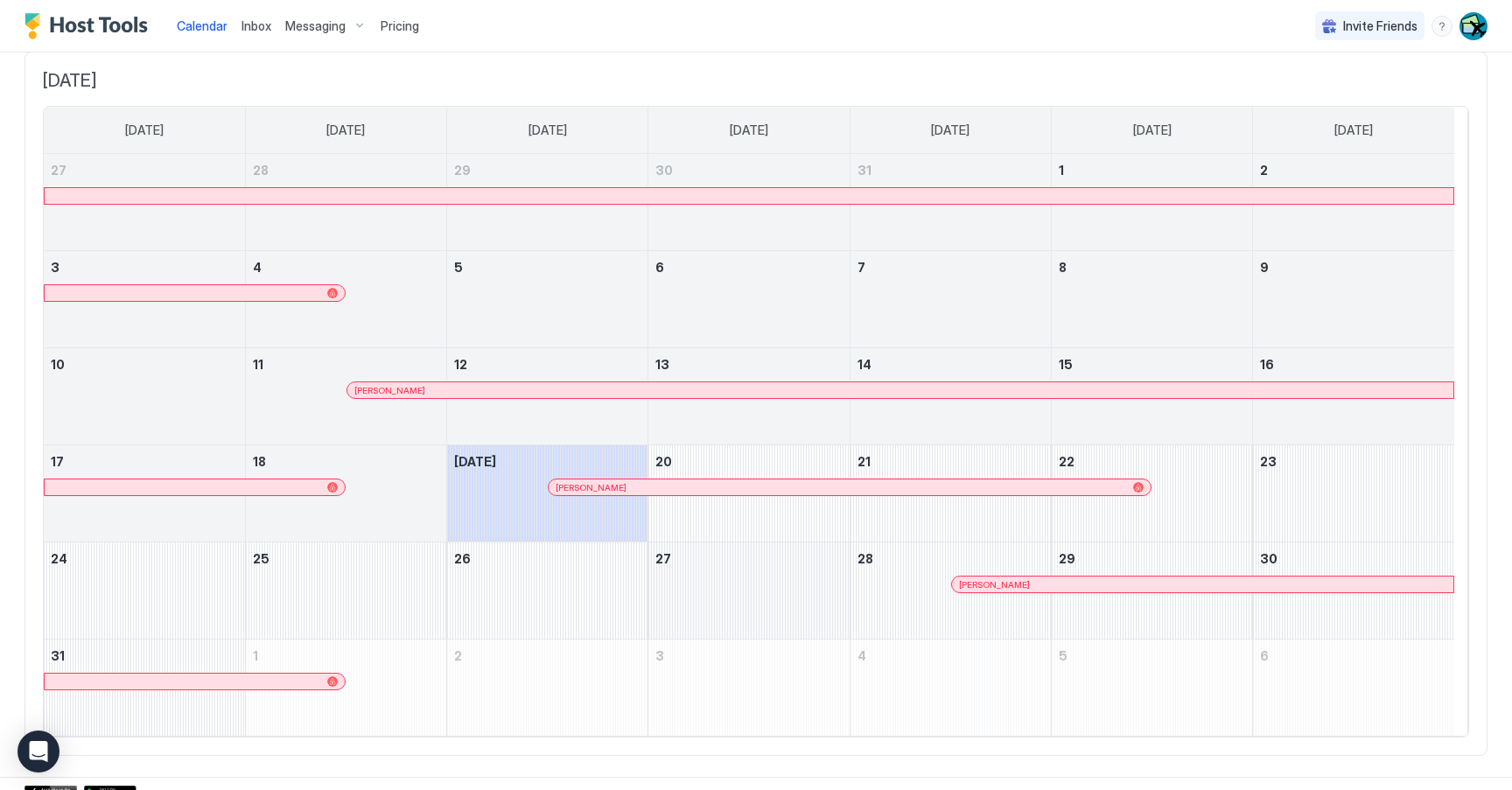
click at [735, 577] on div "August 27, 2025" at bounding box center [748, 591] width 200 height 96
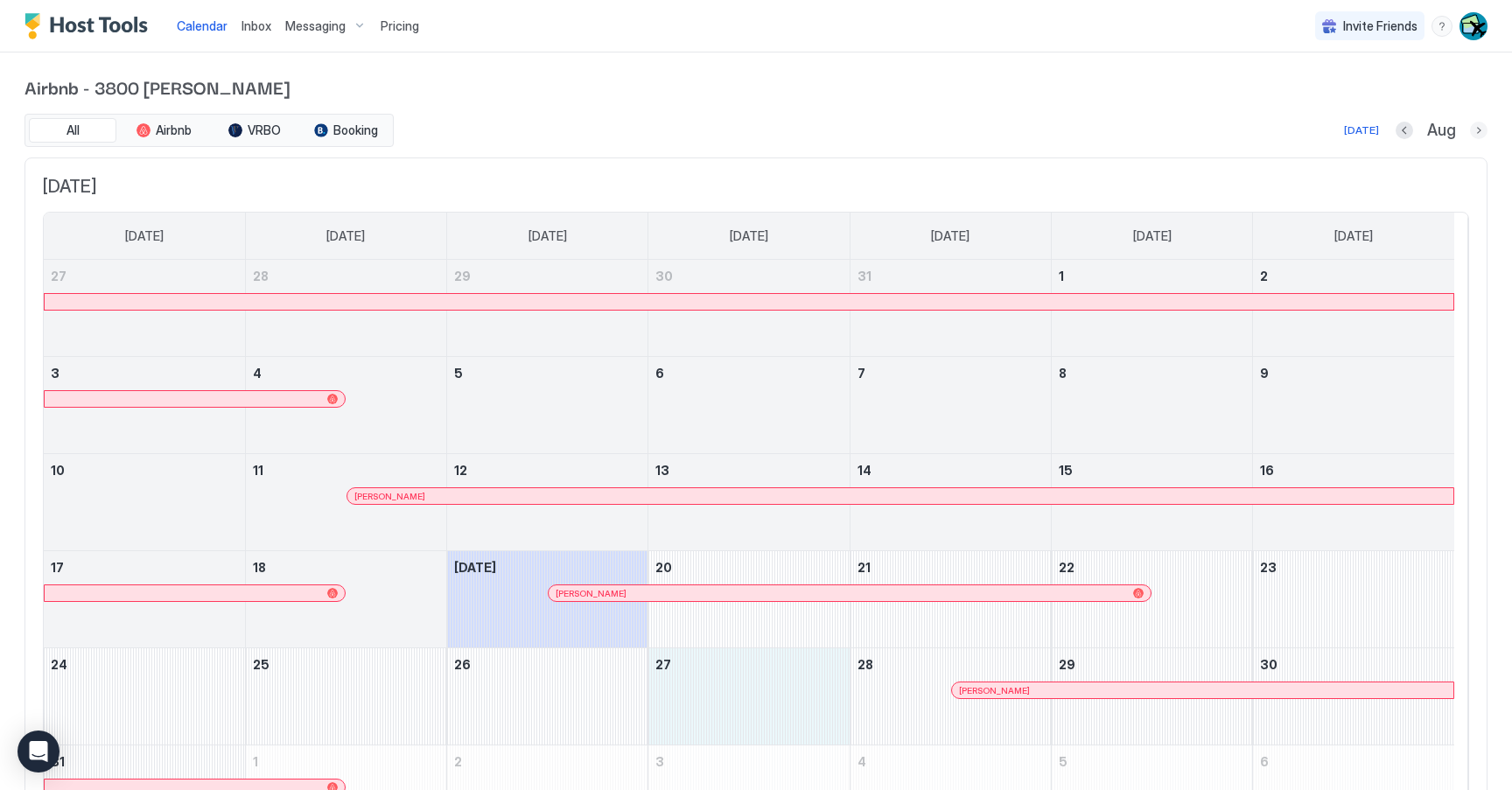
click at [1470, 124] on button "Next month" at bounding box center [1478, 130] width 18 height 18
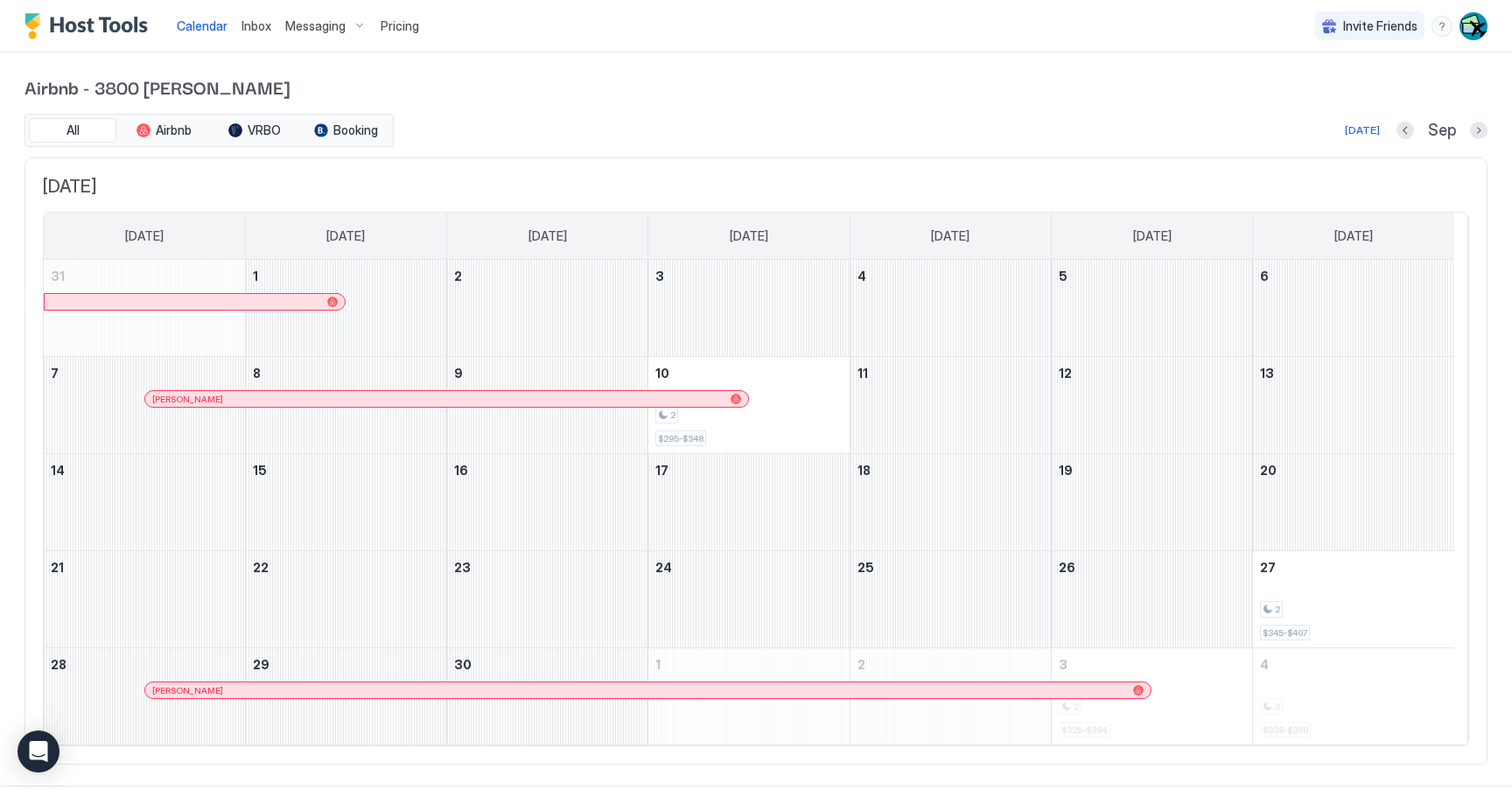
scroll to position [27, 0]
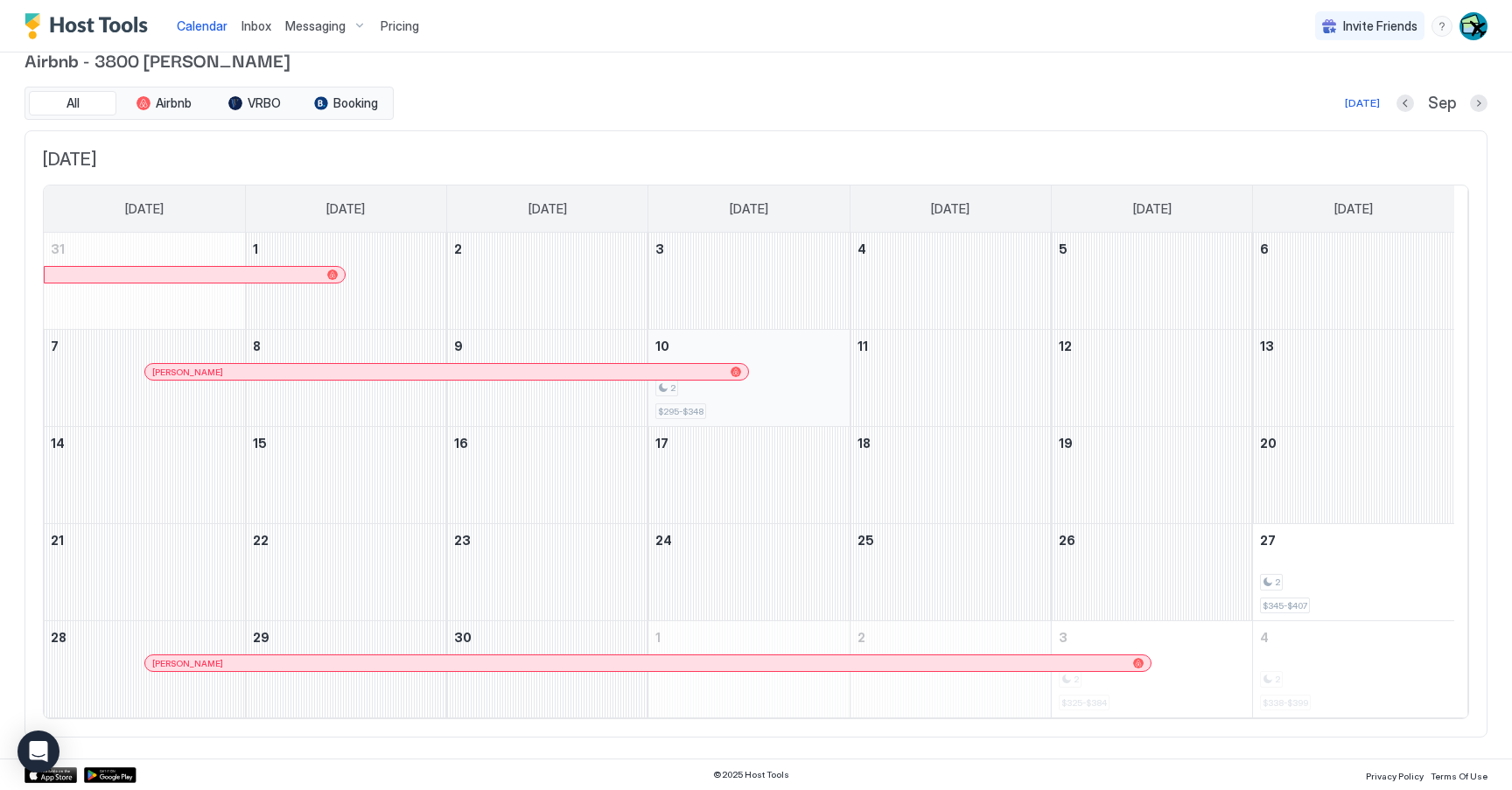
click at [811, 371] on div "2 $295-$348" at bounding box center [748, 377] width 186 height 82
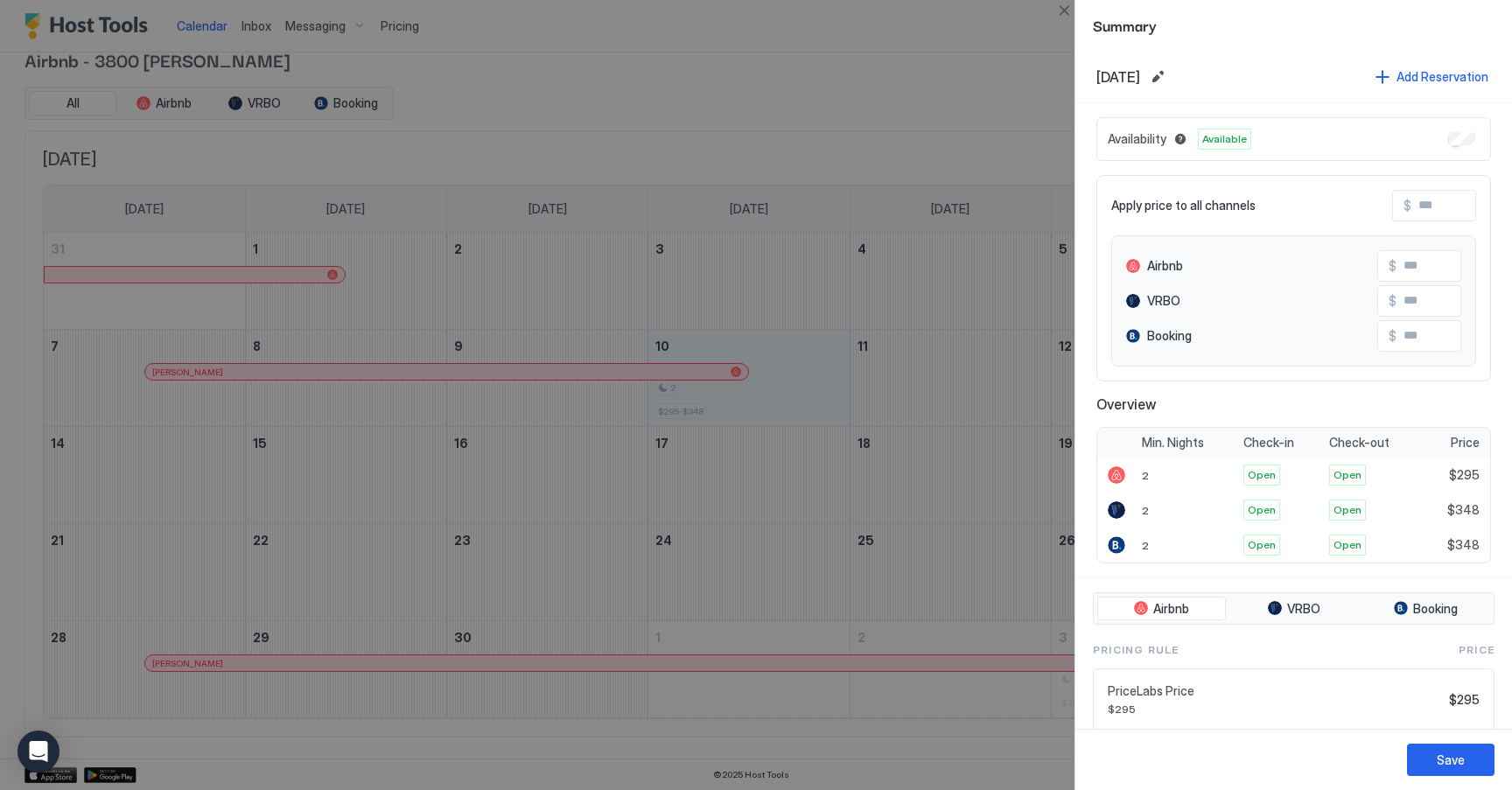
click at [1456, 132] on div "Availability Available" at bounding box center [1294, 139] width 395 height 44
click at [1441, 766] on div "Save" at bounding box center [1451, 760] width 28 height 19
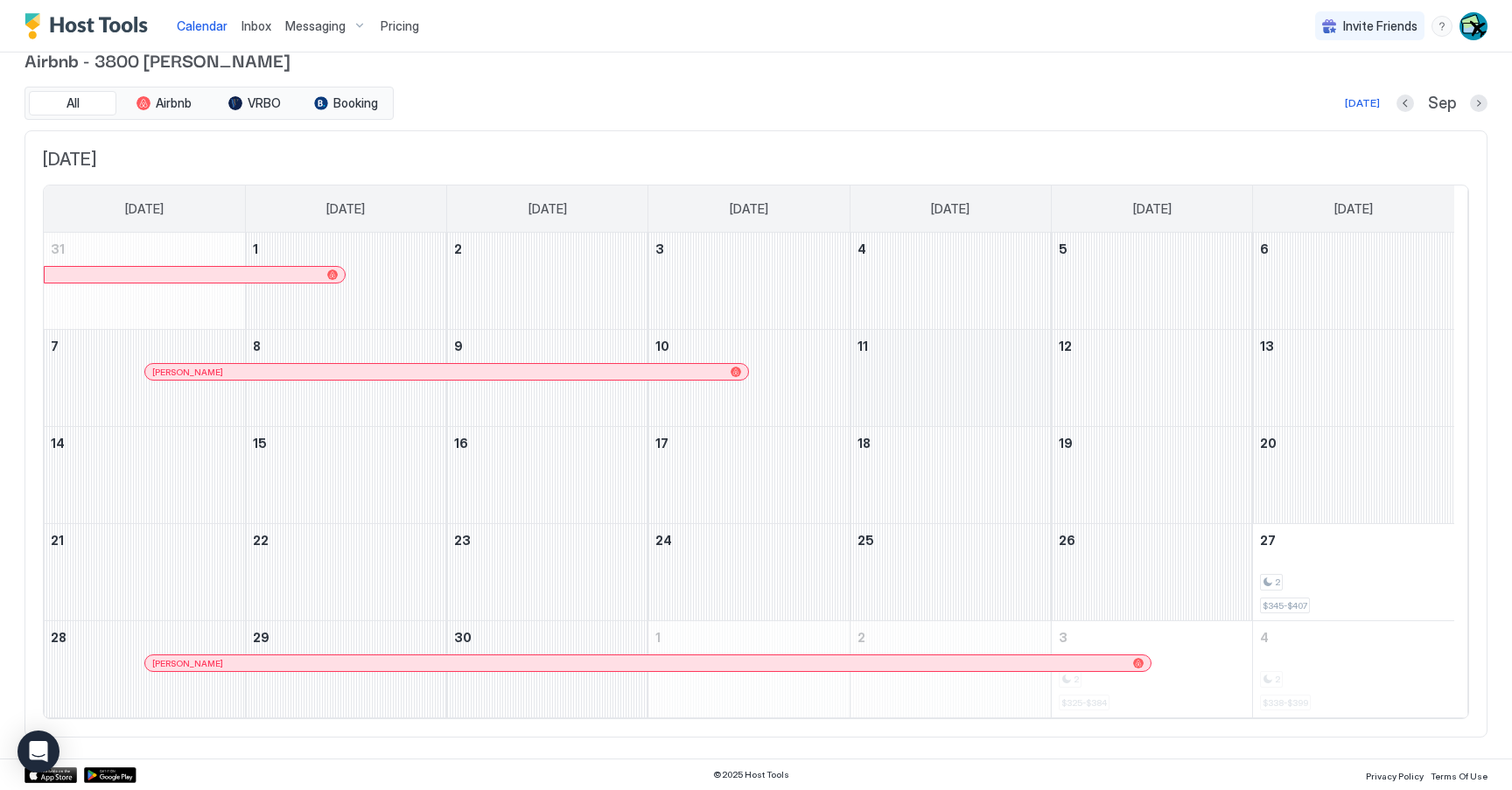
scroll to position [0, 0]
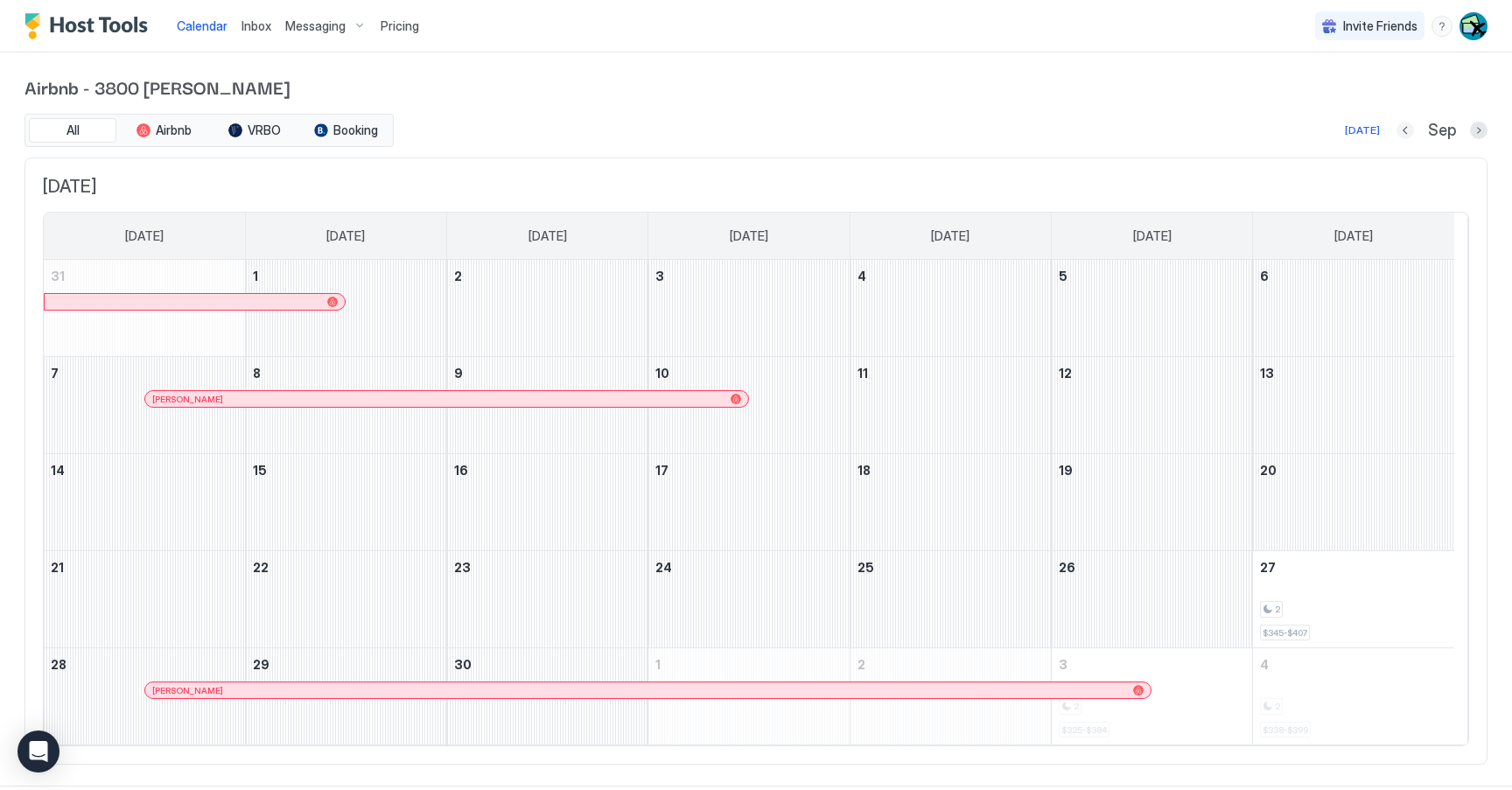
click at [1396, 132] on button "Previous month" at bounding box center [1405, 130] width 18 height 18
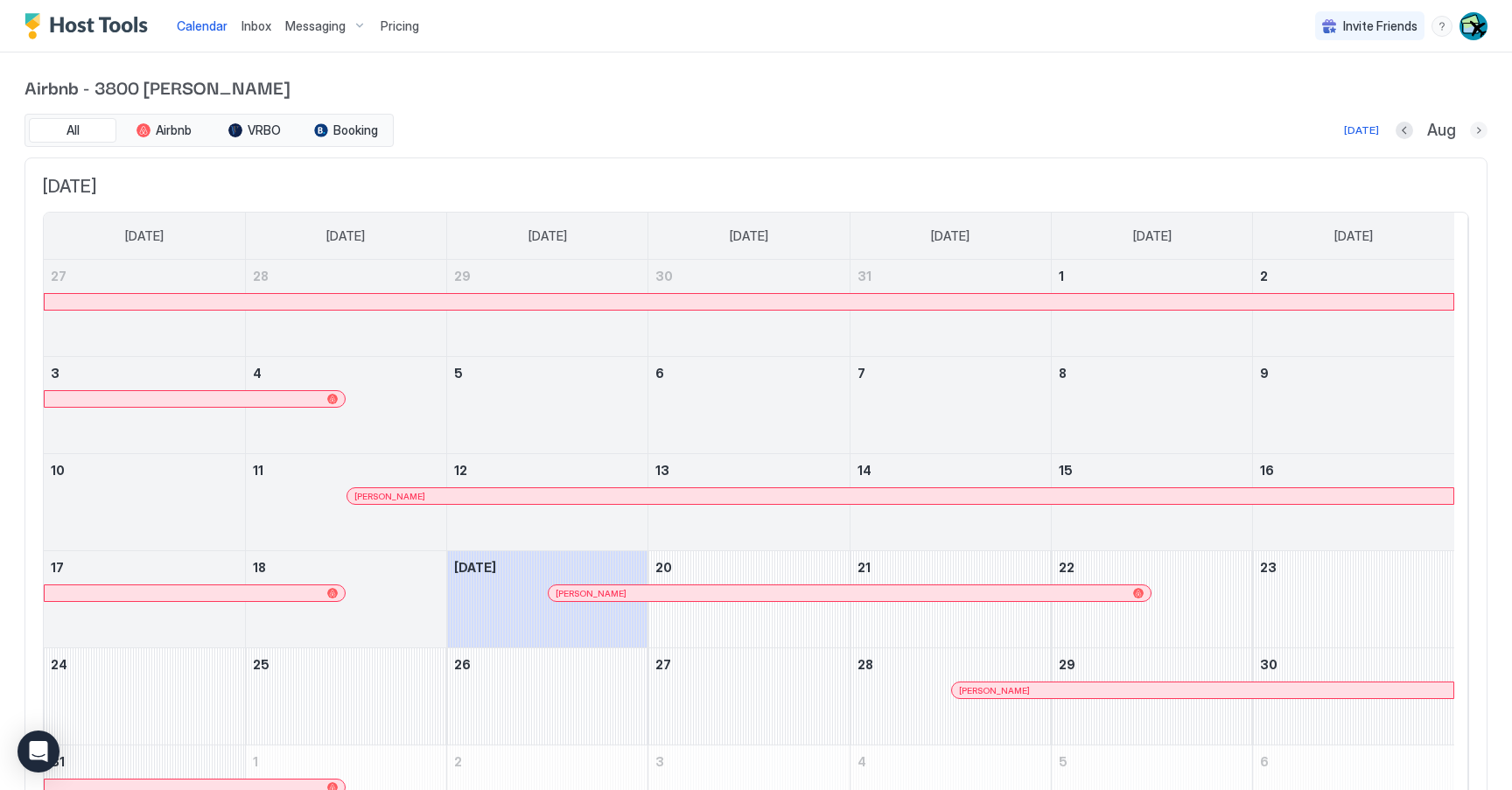
click at [1469, 191] on div "All Airbnb VRBO Booking Today Aug August 2025 Sunday Monday Tuesday Wednesday T…" at bounding box center [756, 487] width 1463 height 748
click at [1473, 122] on div at bounding box center [1478, 130] width 18 height 18
click at [1470, 132] on button "Next month" at bounding box center [1478, 130] width 18 height 18
click at [1470, 128] on button "Next month" at bounding box center [1478, 130] width 18 height 18
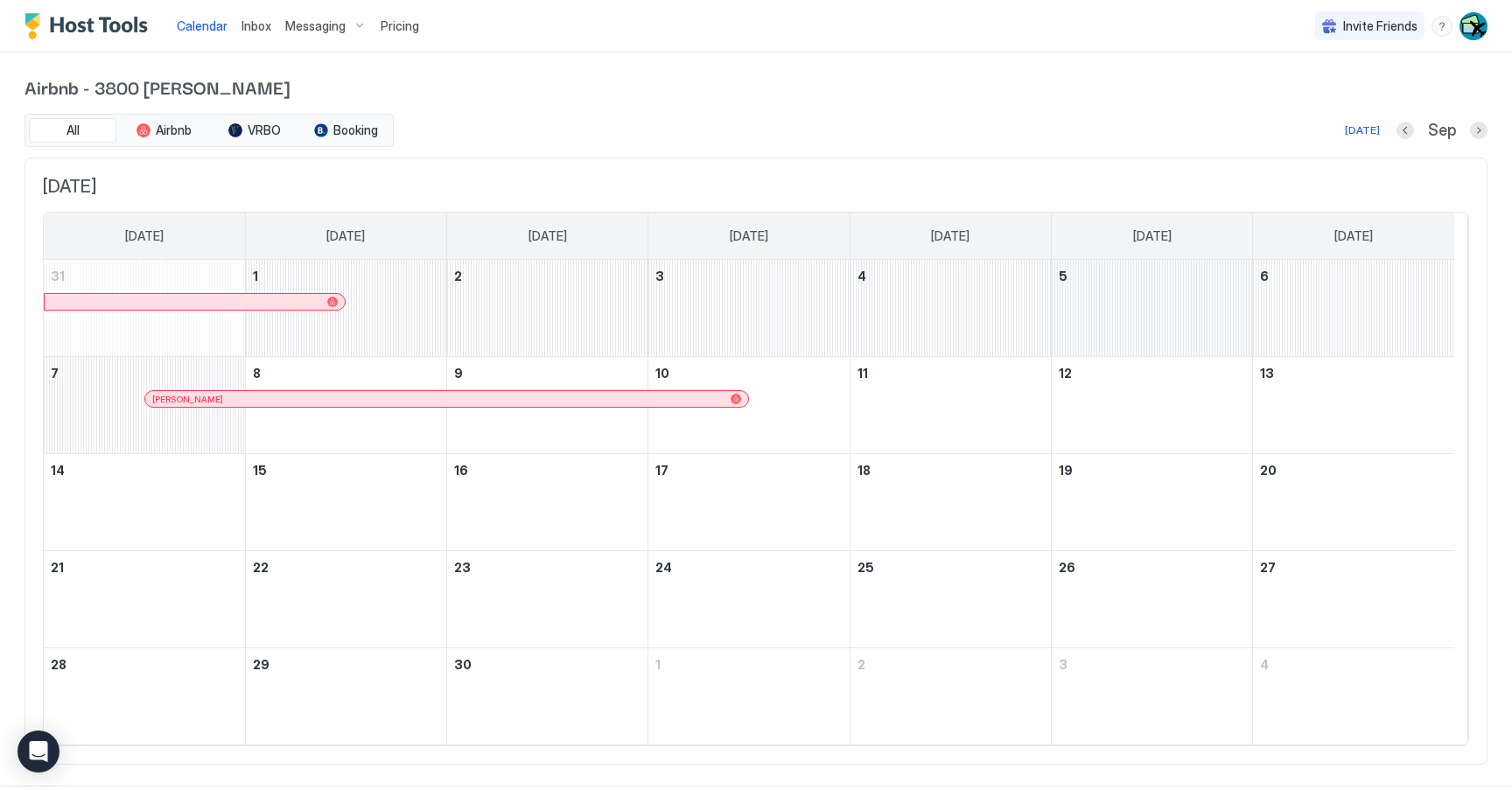
scroll to position [27, 0]
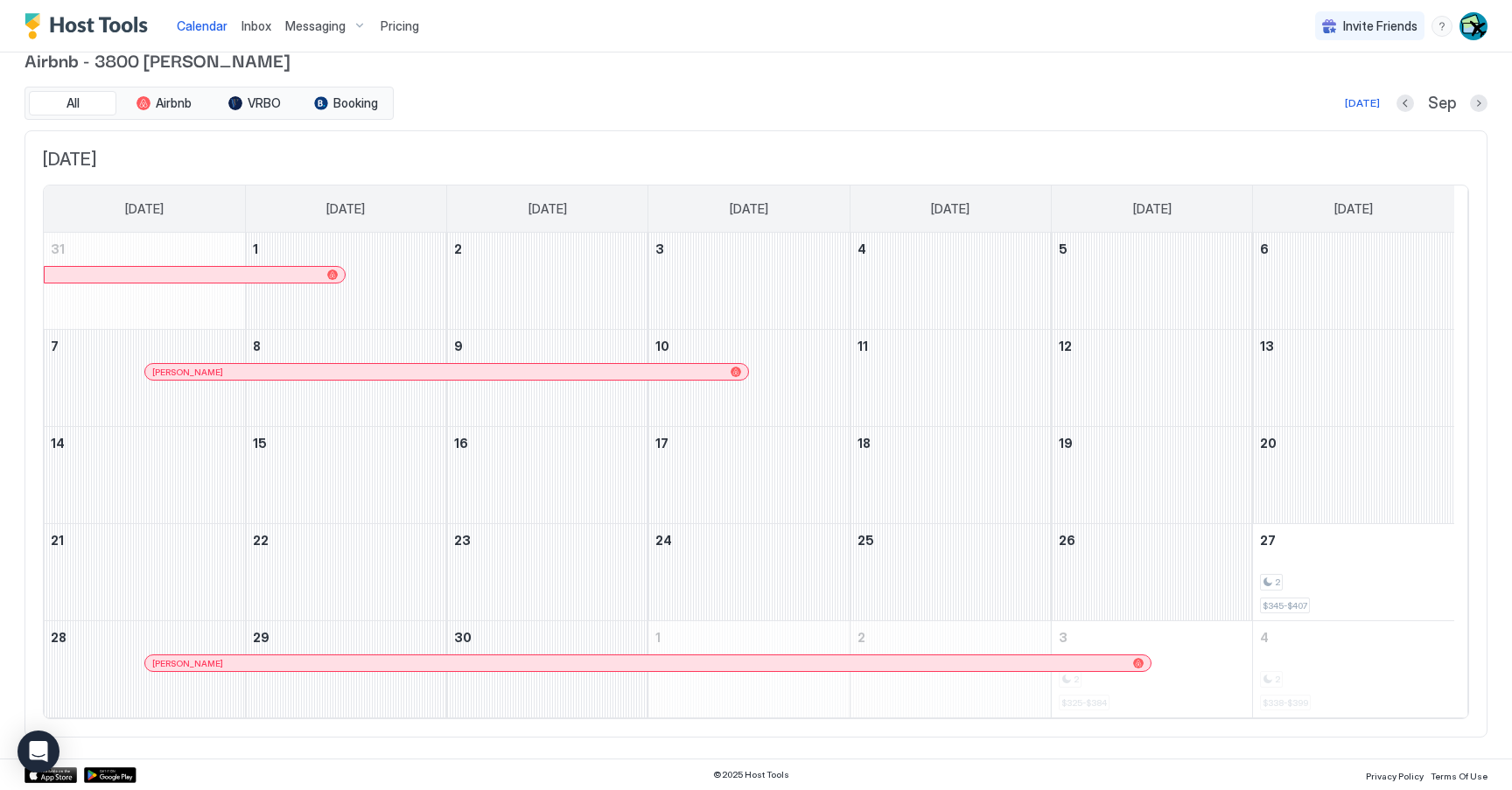
click at [205, 374] on div at bounding box center [204, 371] width 14 height 14
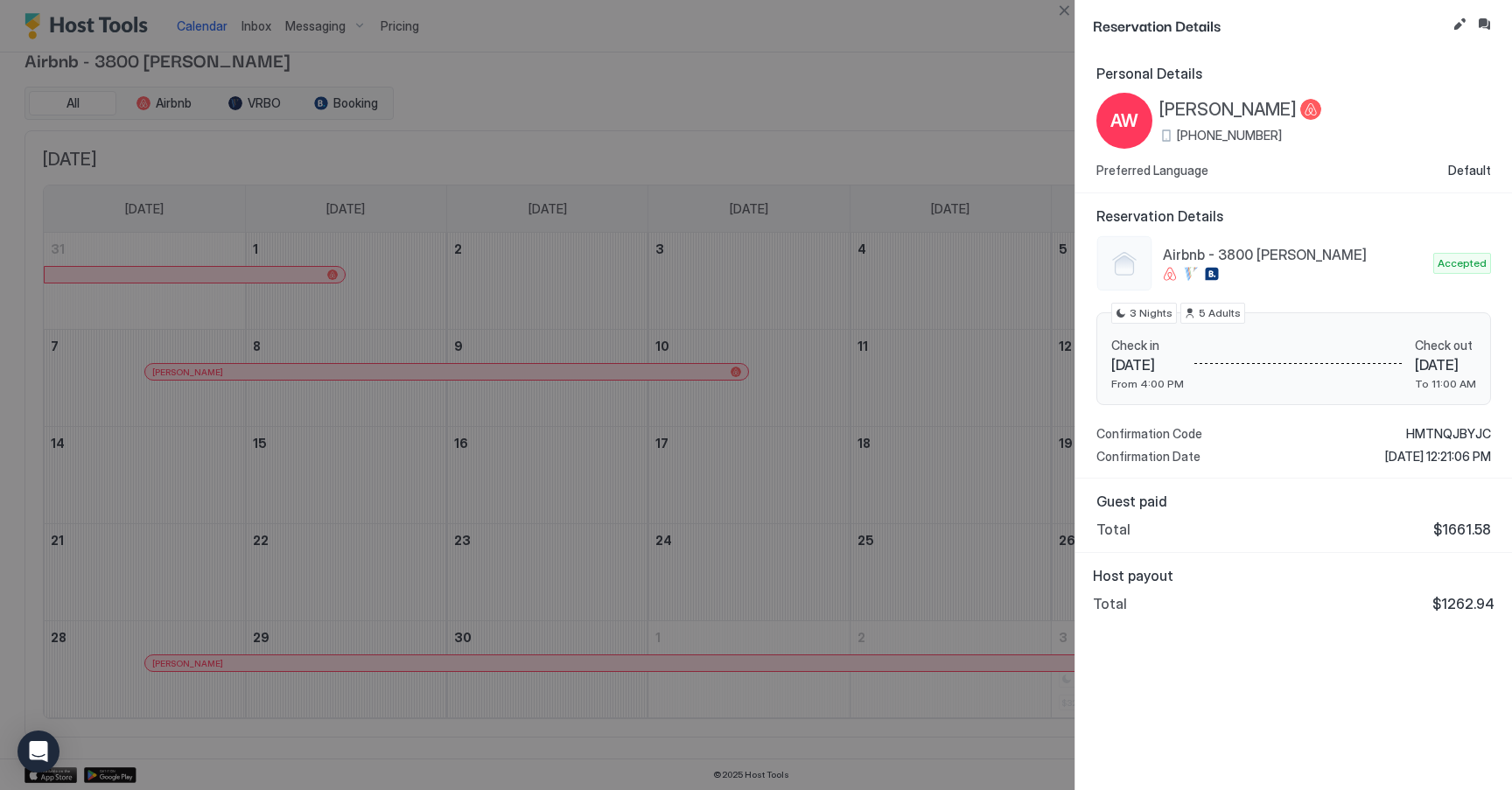
click at [369, 679] on div at bounding box center [756, 395] width 1512 height 790
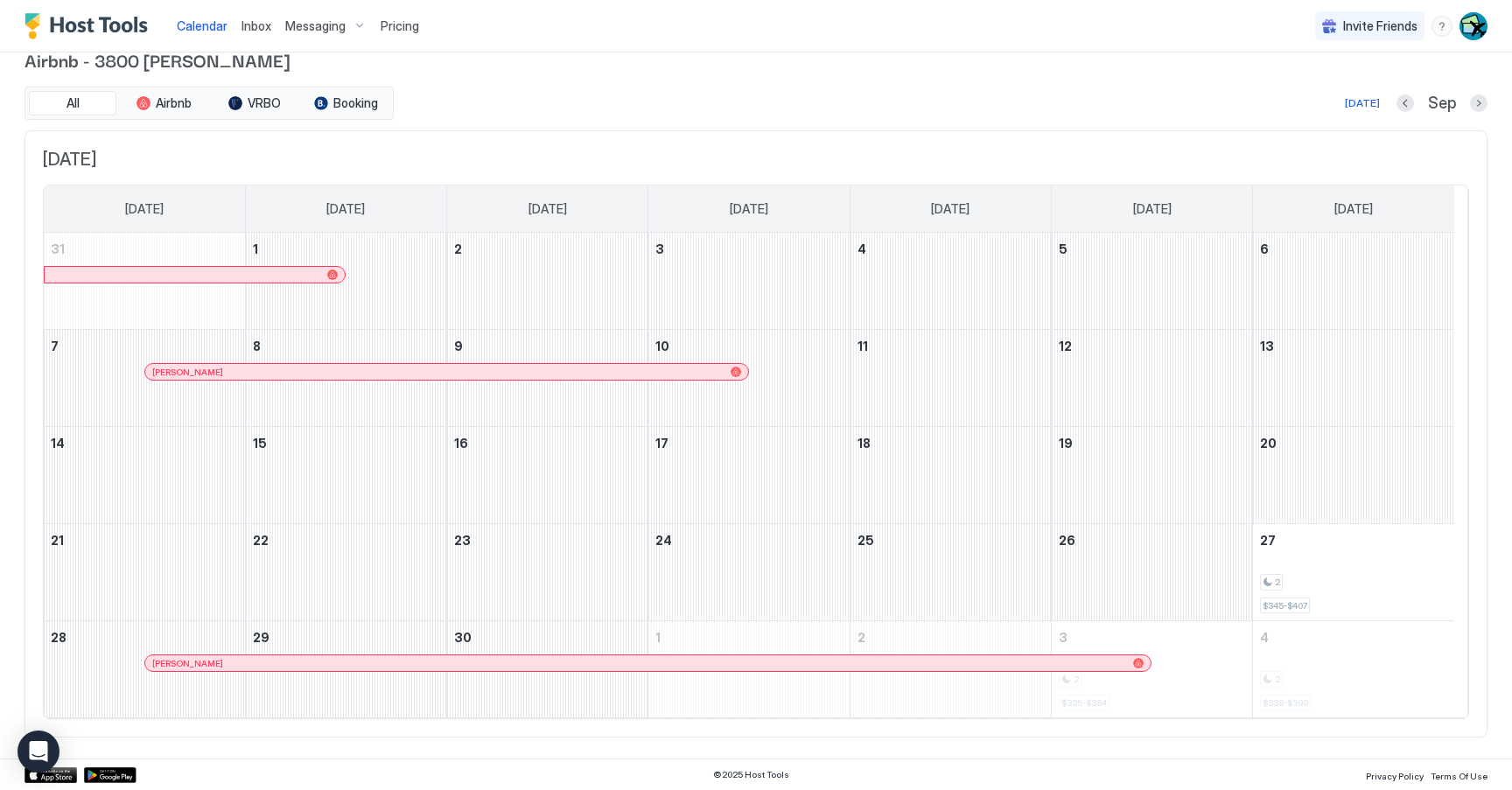
click at [198, 666] on div at bounding box center [202, 663] width 14 height 14
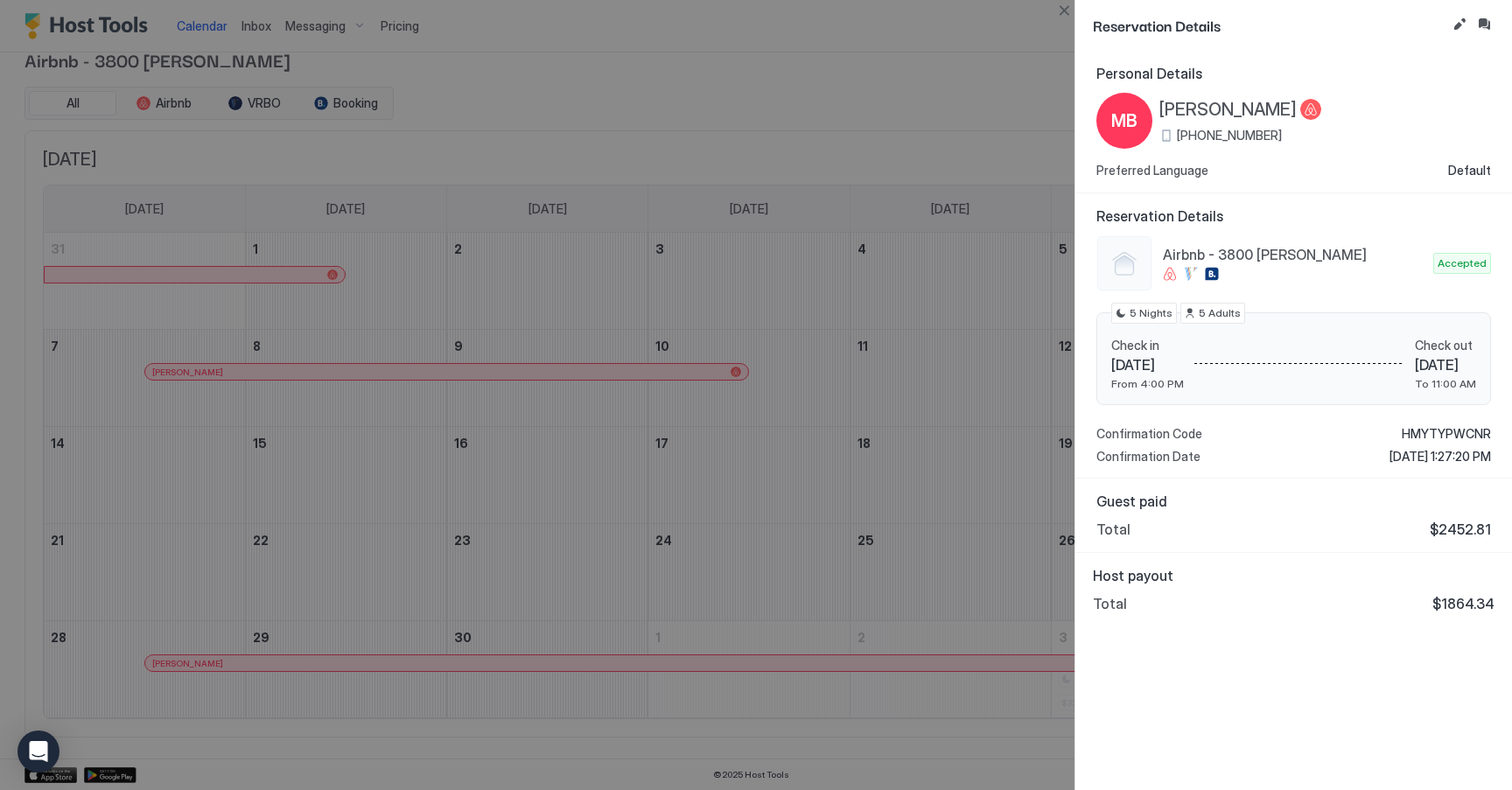
click at [396, 357] on div at bounding box center [756, 395] width 1512 height 790
click at [186, 386] on div at bounding box center [756, 395] width 1512 height 790
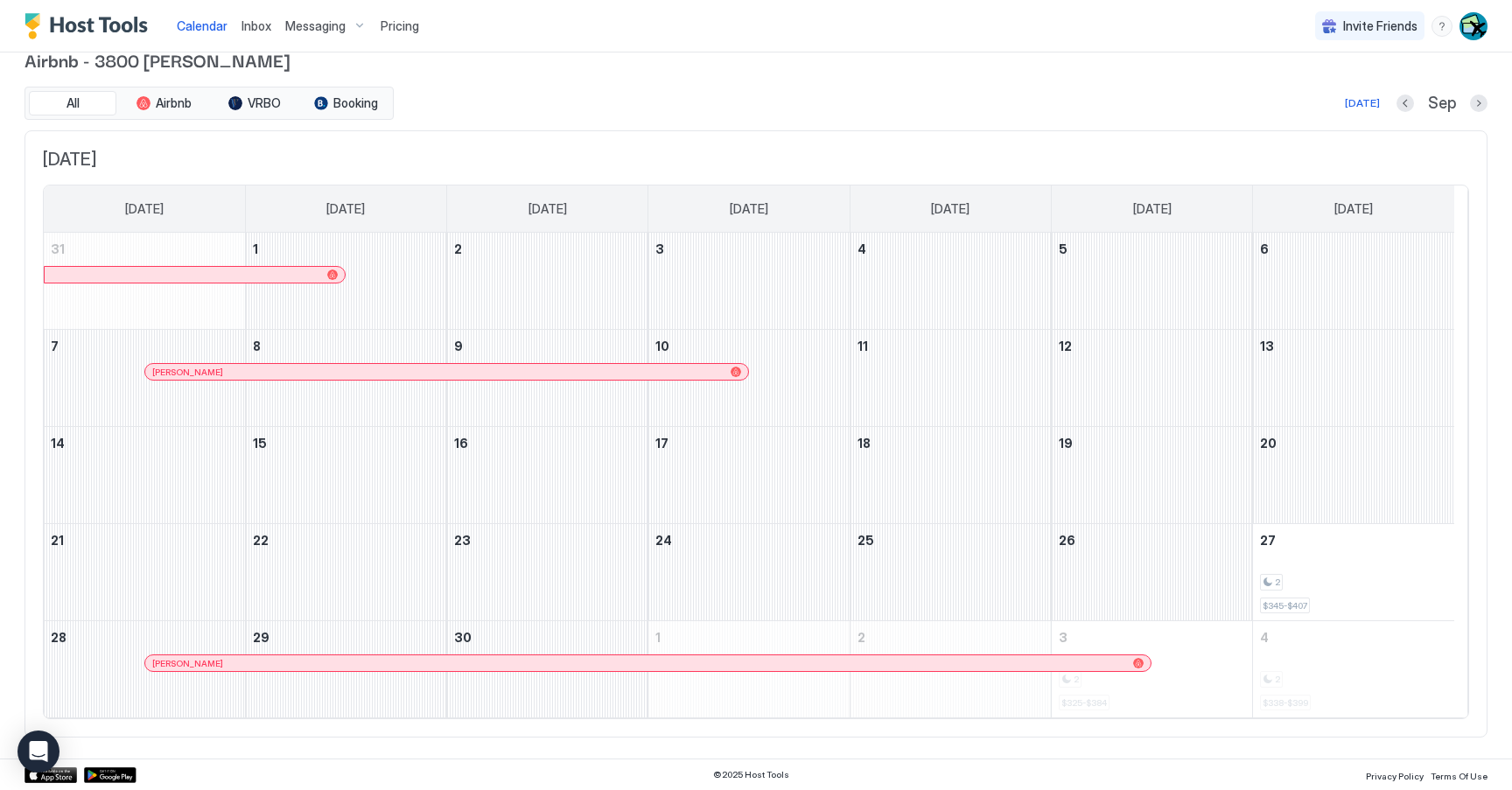
click at [187, 367] on span "[PERSON_NAME]" at bounding box center [187, 372] width 71 height 11
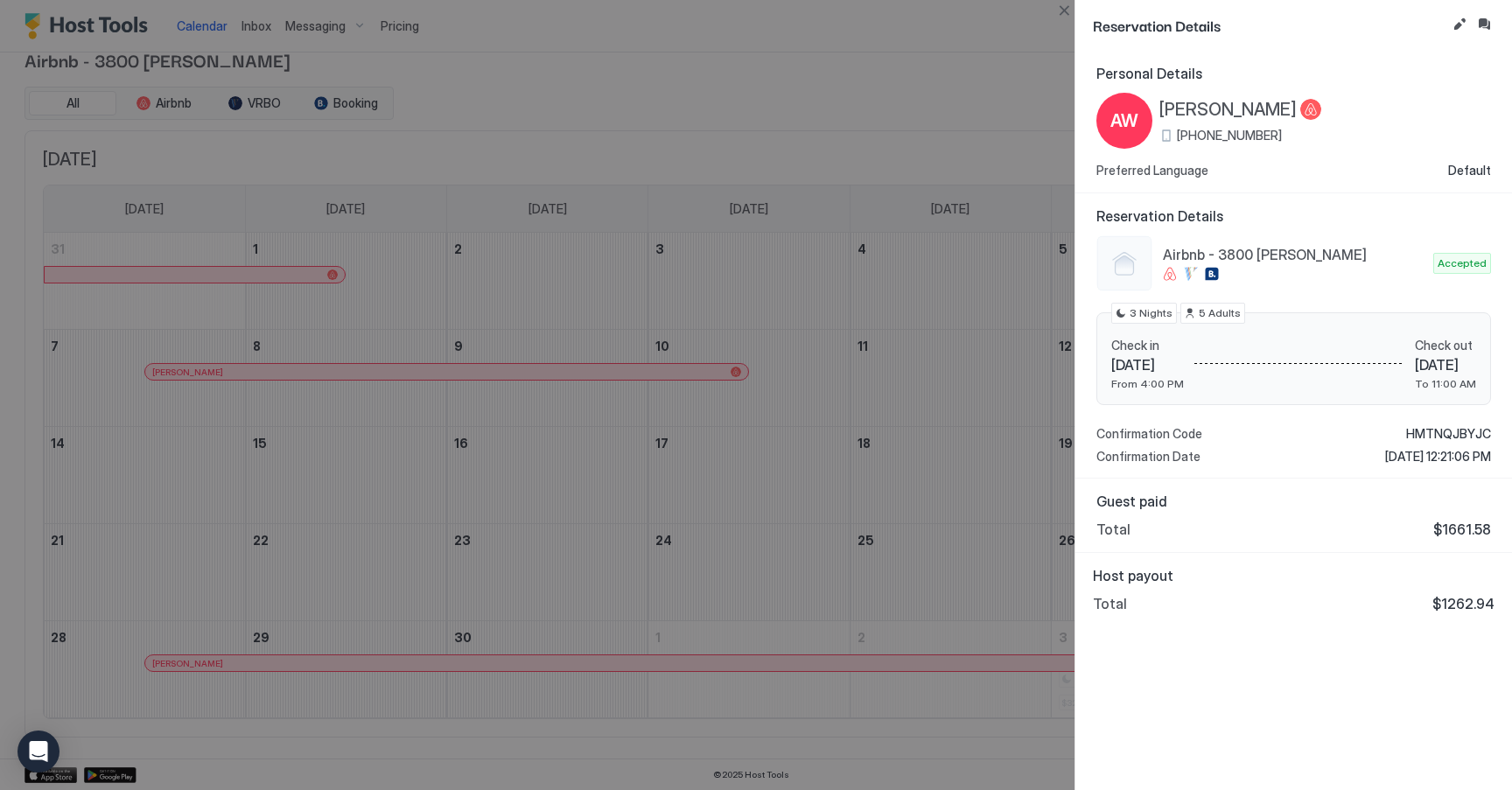
click at [944, 188] on div at bounding box center [756, 395] width 1512 height 790
click at [857, 152] on div at bounding box center [756, 395] width 1512 height 790
click at [1062, 16] on button "Close" at bounding box center [1063, 10] width 21 height 21
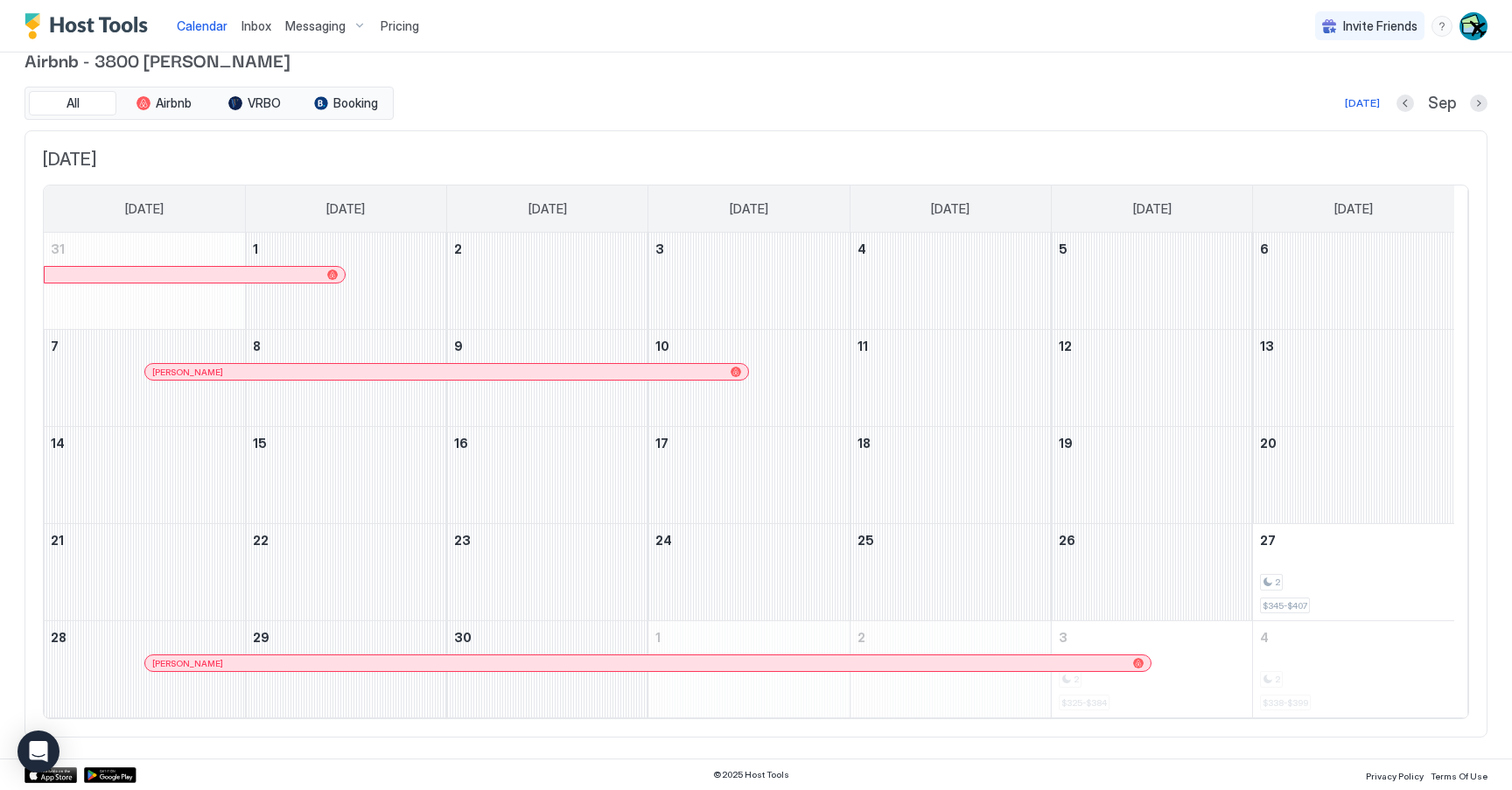
click at [1396, 94] on div at bounding box center [1405, 103] width 18 height 18
click at [1396, 103] on button "Previous month" at bounding box center [1405, 103] width 18 height 18
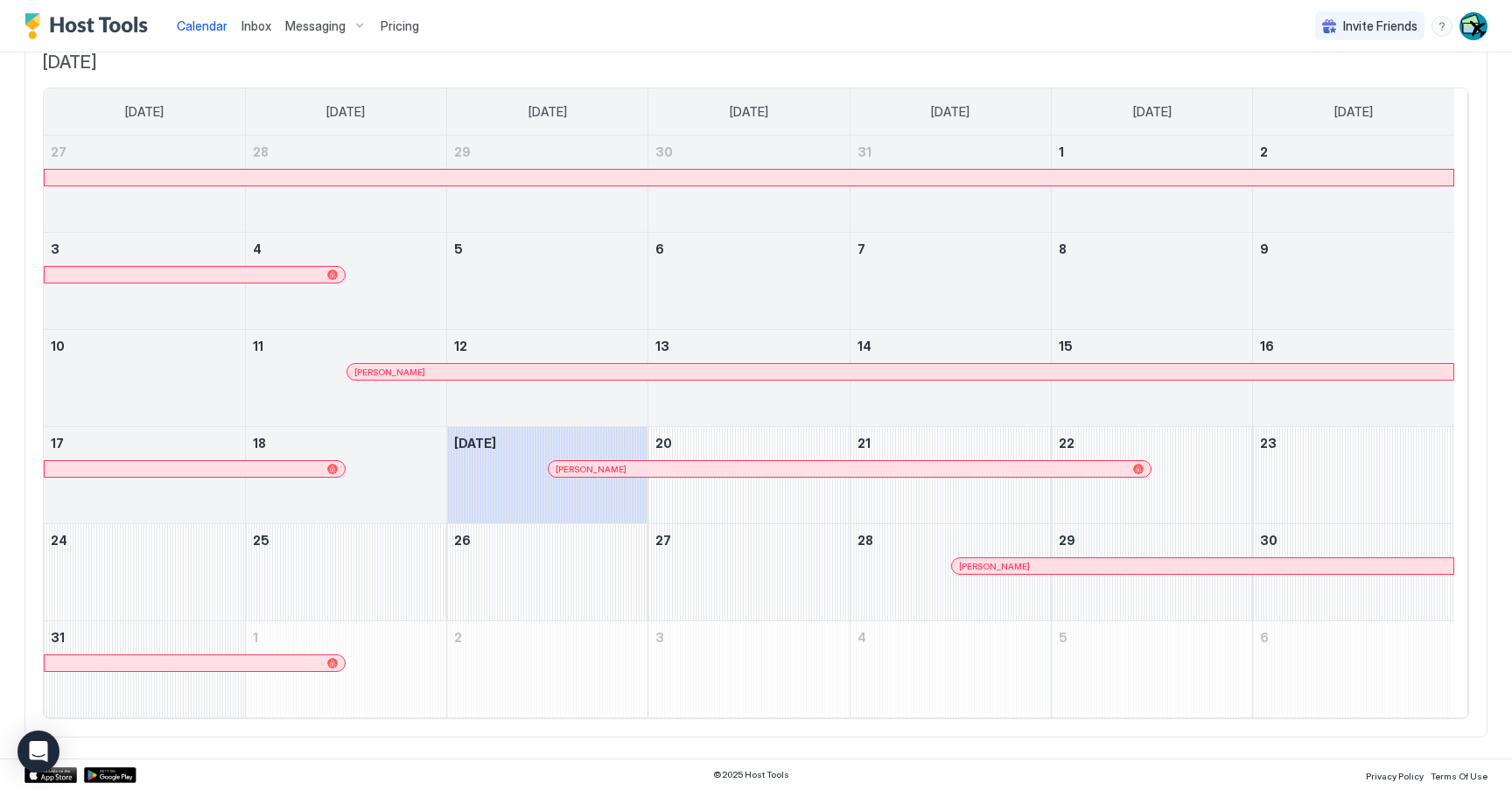
scroll to position [122, 0]
click at [313, 276] on div at bounding box center [313, 276] width 14 height 14
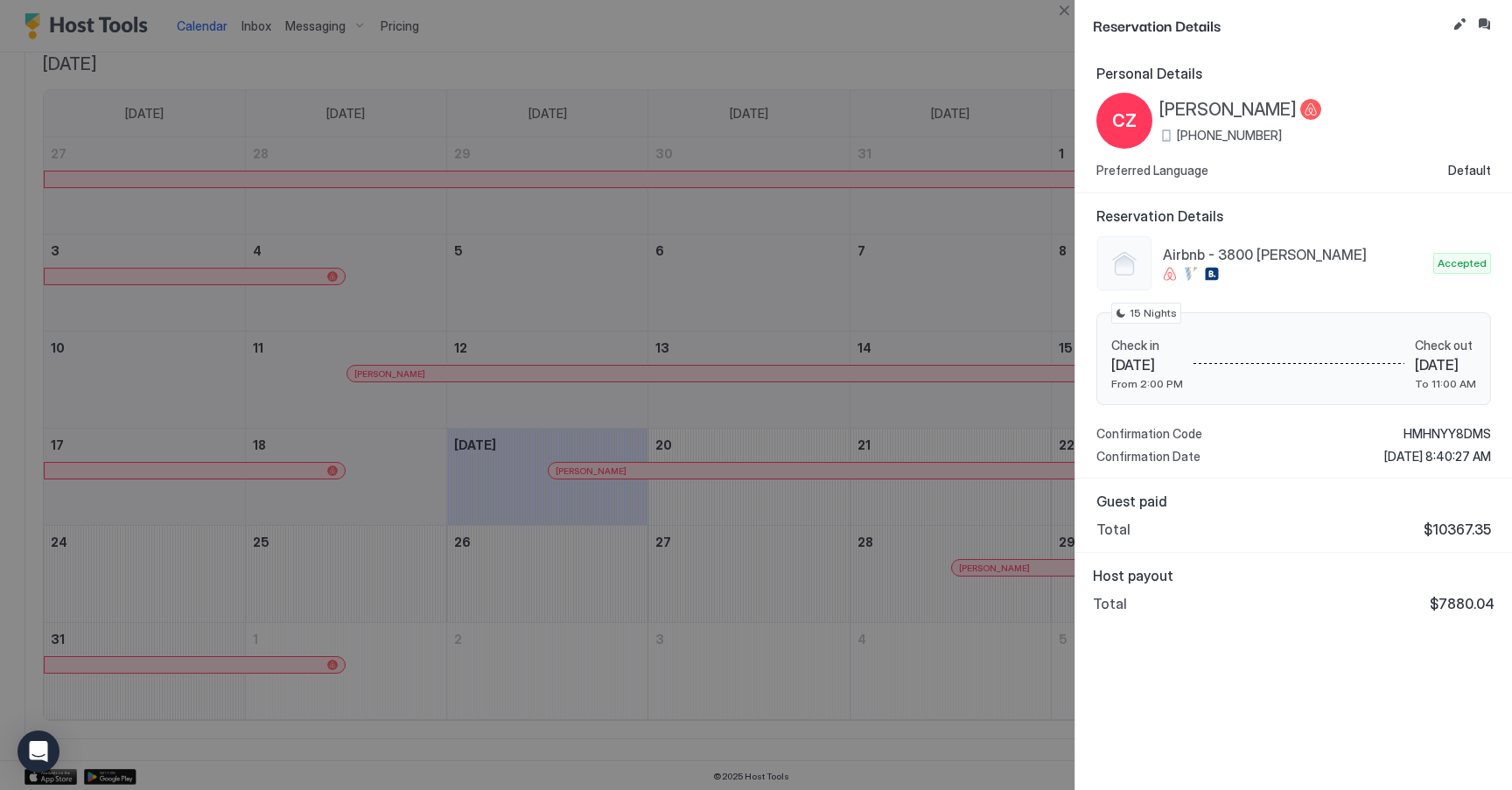
click at [765, 381] on div at bounding box center [756, 395] width 1512 height 790
click at [352, 388] on div at bounding box center [756, 395] width 1512 height 790
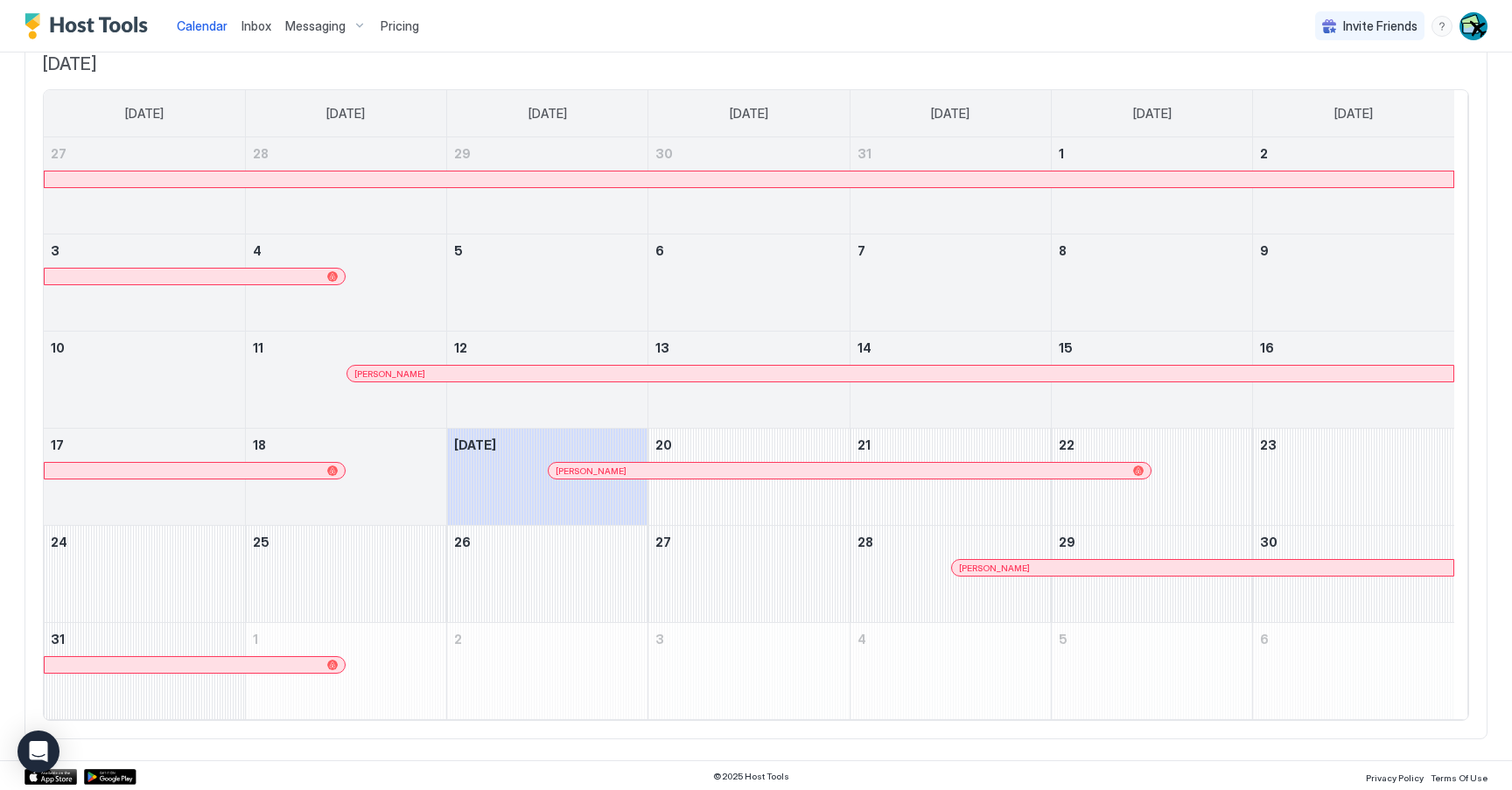
click at [381, 371] on div at bounding box center [380, 373] width 14 height 14
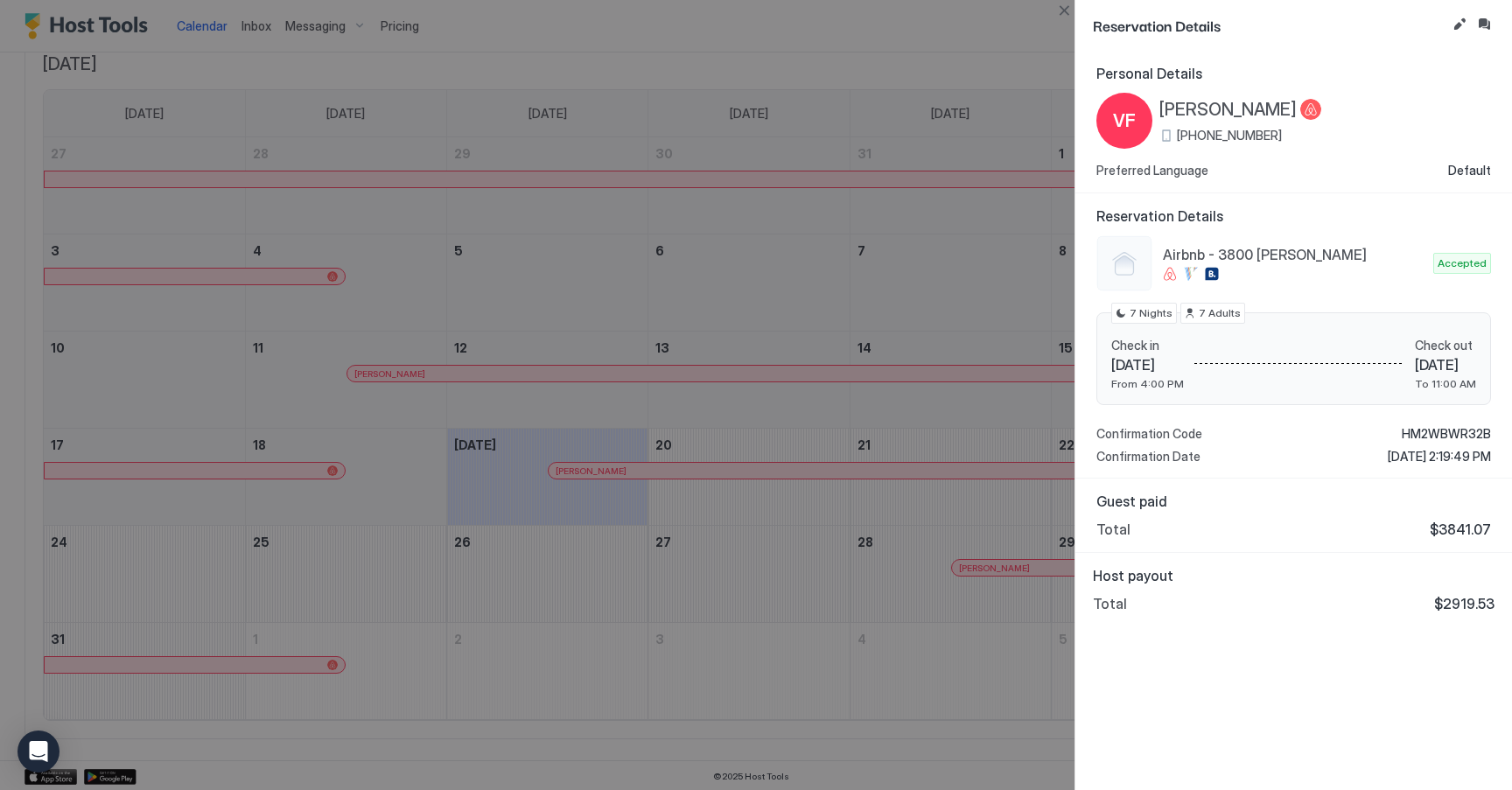
click at [659, 434] on div at bounding box center [756, 395] width 1512 height 790
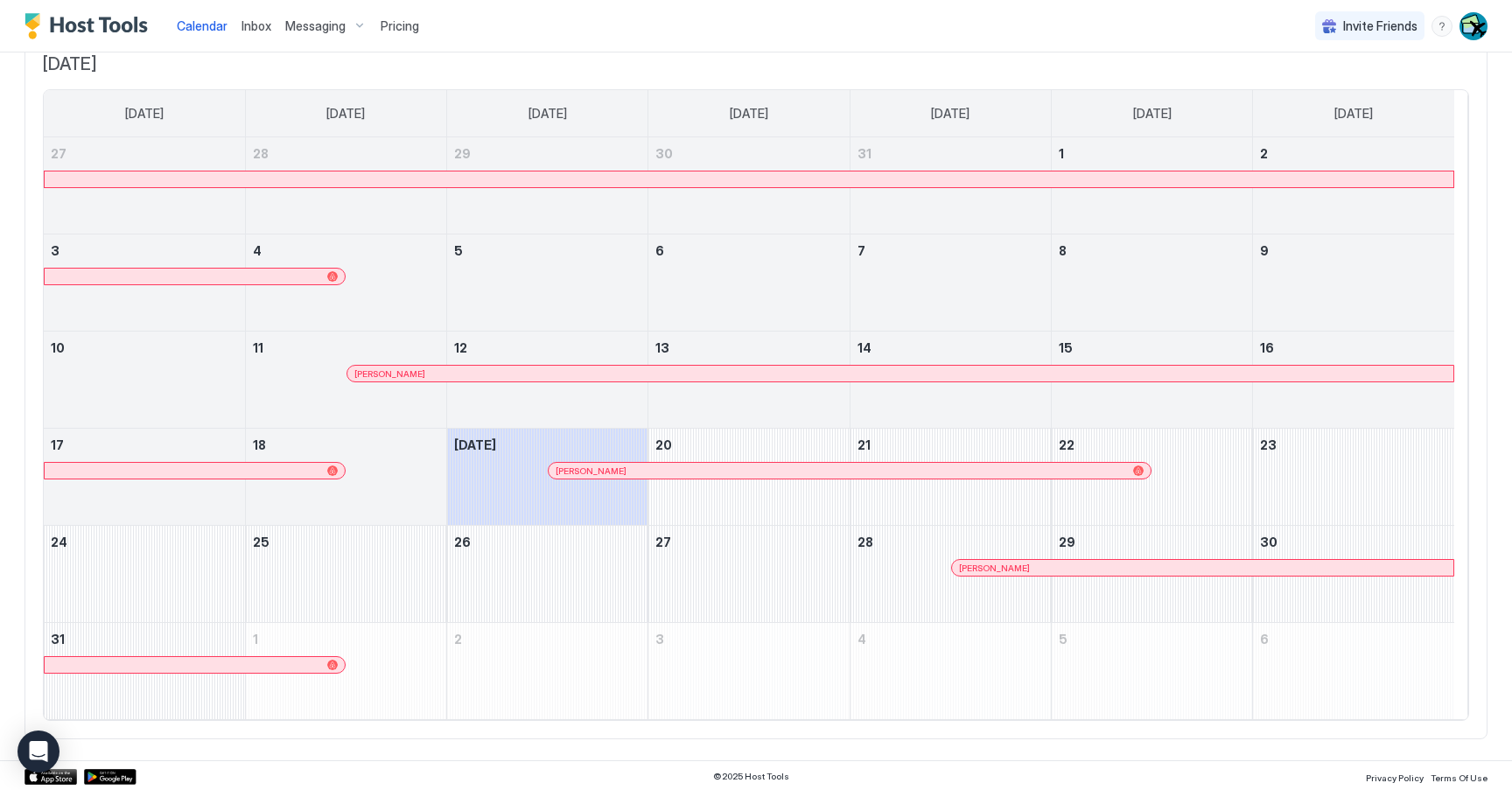
click at [586, 471] on div at bounding box center [590, 470] width 14 height 14
click at [994, 574] on div "[PERSON_NAME]" at bounding box center [1202, 567] width 501 height 16
